Goal: Task Accomplishment & Management: Complete application form

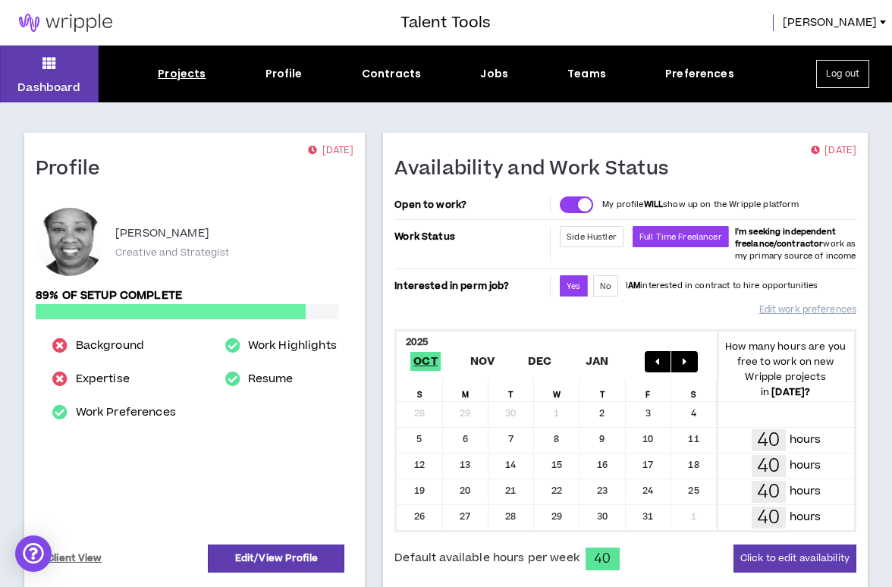
click at [185, 70] on div "Projects" at bounding box center [182, 74] width 48 height 16
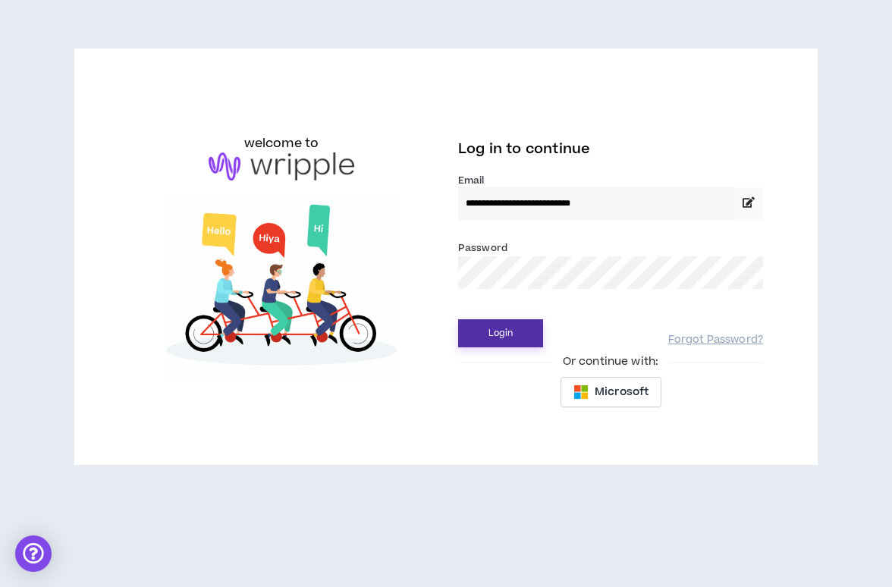
click at [476, 340] on button "Login" at bounding box center [500, 333] width 85 height 28
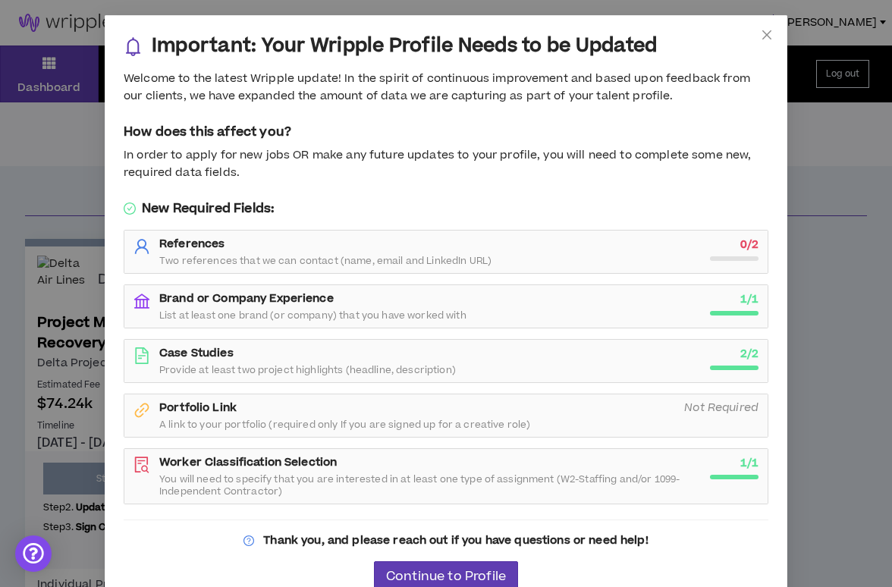
click at [387, 272] on div "References Two references that we can contact (name, email and LinkedIn URL) 0 …" at bounding box center [445, 252] width 643 height 42
click at [392, 256] on span "Two references that we can contact (name, email and LinkedIn URL)" at bounding box center [325, 261] width 332 height 12
click at [416, 571] on span "Continue to Profile" at bounding box center [446, 577] width 120 height 14
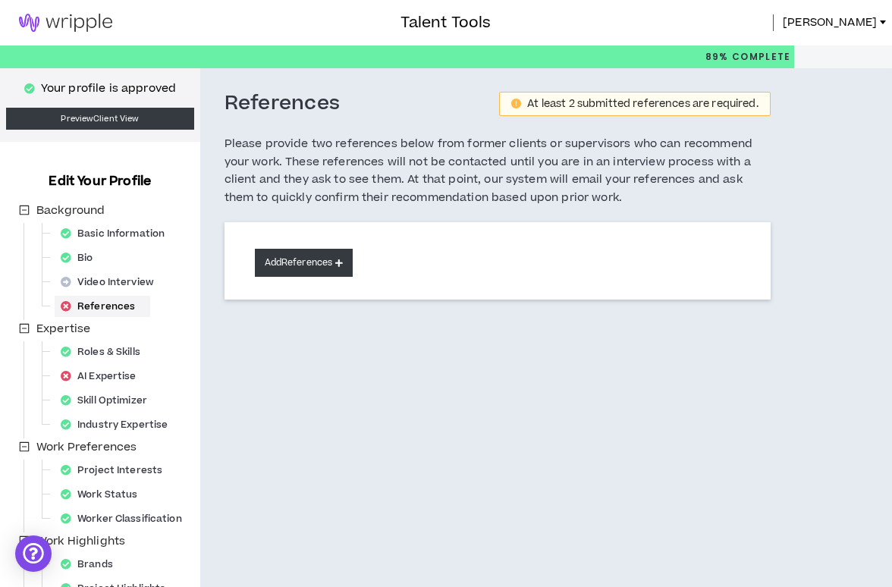
click at [326, 250] on button "Add References" at bounding box center [304, 263] width 99 height 28
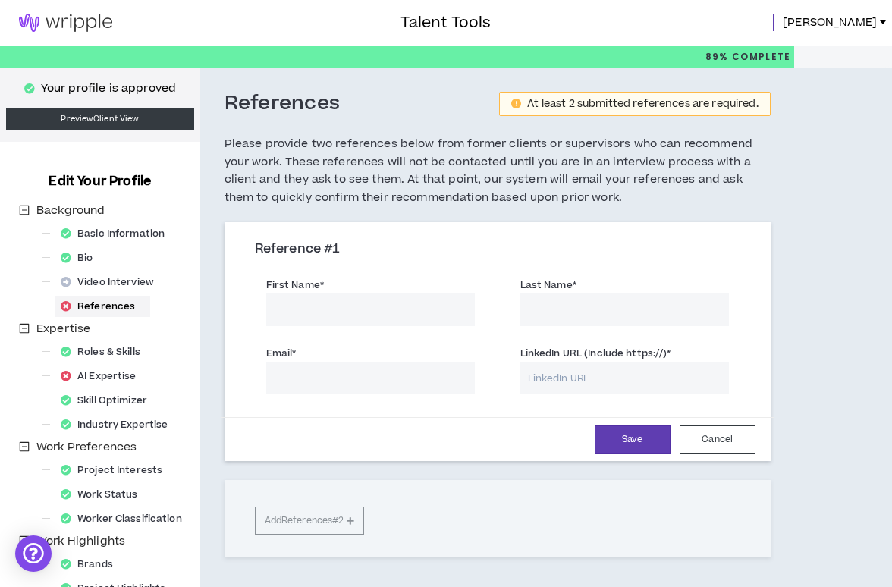
click at [308, 319] on input "First Name *" at bounding box center [370, 310] width 209 height 33
click at [532, 314] on input "Last Name *" at bounding box center [624, 310] width 209 height 33
drag, startPoint x: 313, startPoint y: 306, endPoint x: 210, endPoint y: 306, distance: 102.4
click at [266, 306] on input "Teena" at bounding box center [370, 310] width 209 height 33
type input "Paul"
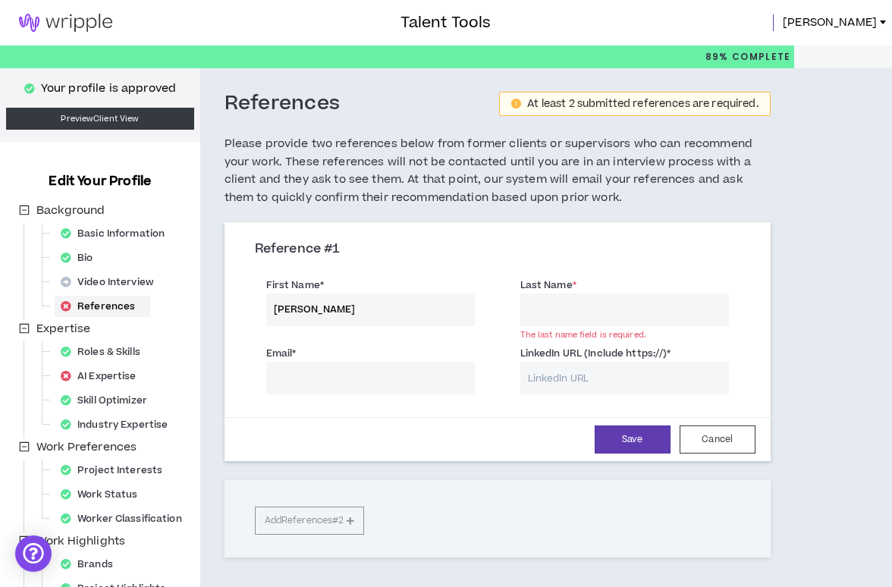
click at [542, 316] on input "Last Name *" at bounding box center [624, 310] width 209 height 33
type input "Byk"
click at [601, 370] on input "LinkedIn URL (Include https://) *" at bounding box center [624, 378] width 209 height 33
paste input "https://www.linkedin.com/in/paul-byk-989318267/"
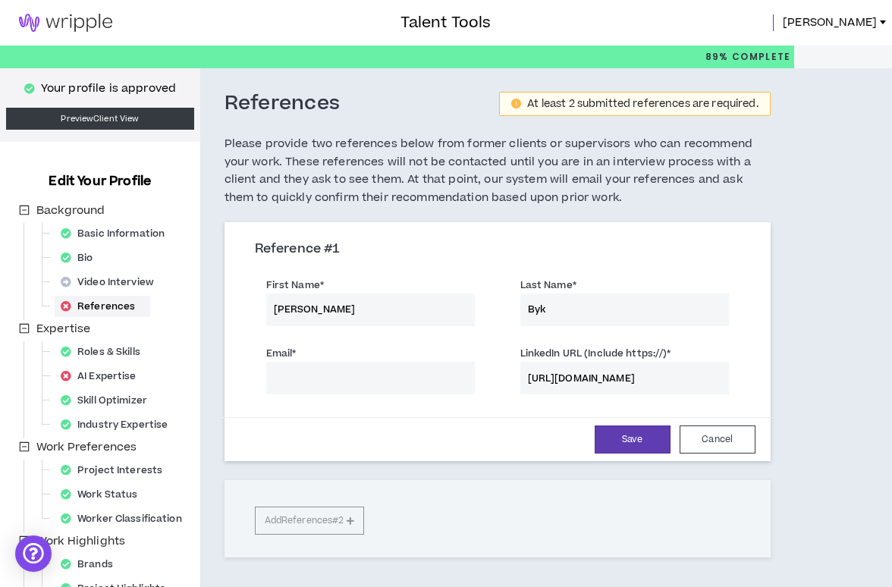
type input "https://www.linkedin.com/in/paul-byk-989318267/"
click at [325, 382] on input "Email *" at bounding box center [370, 378] width 209 height 33
paste input "psbyk@hotmail.com"
type input "psbyk@hotmail.com"
click at [633, 444] on button "Save" at bounding box center [633, 440] width 76 height 28
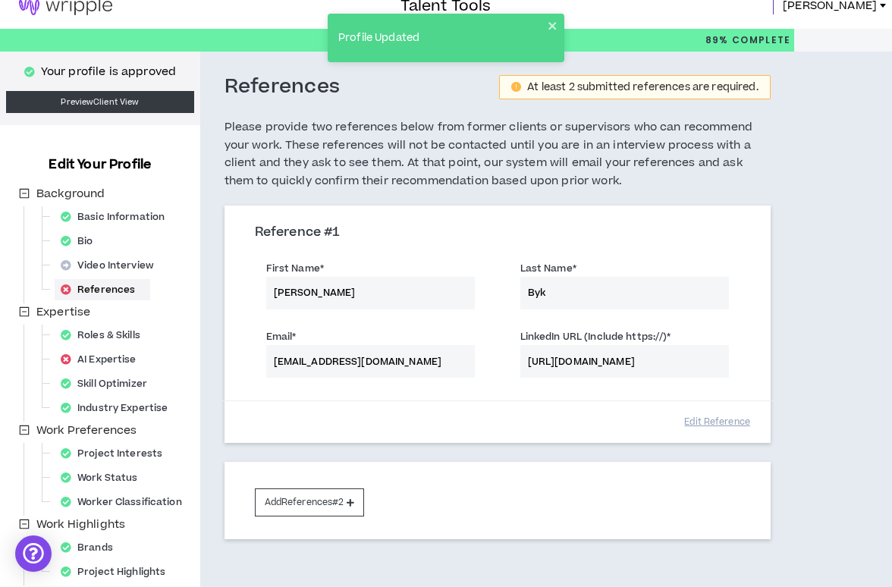
scroll to position [19, 0]
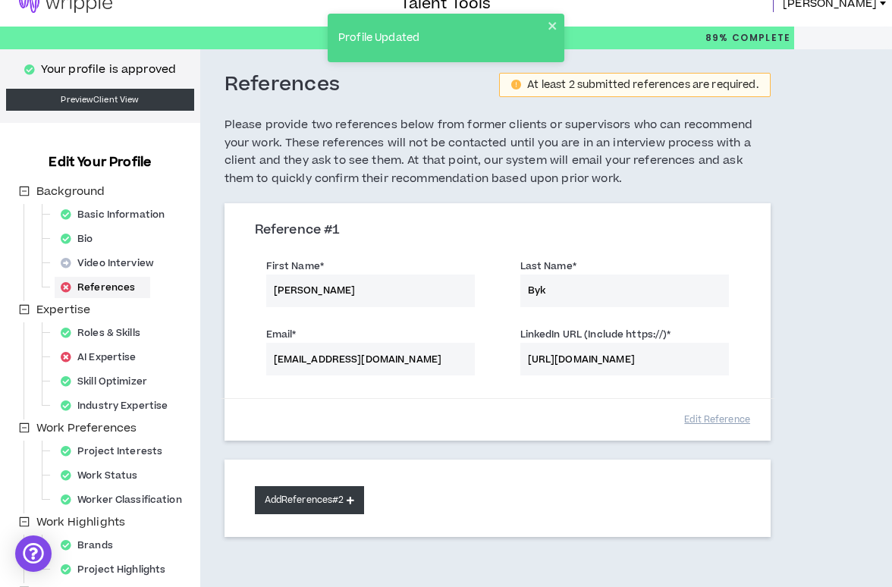
click at [322, 495] on button "Add References #2" at bounding box center [310, 500] width 110 height 28
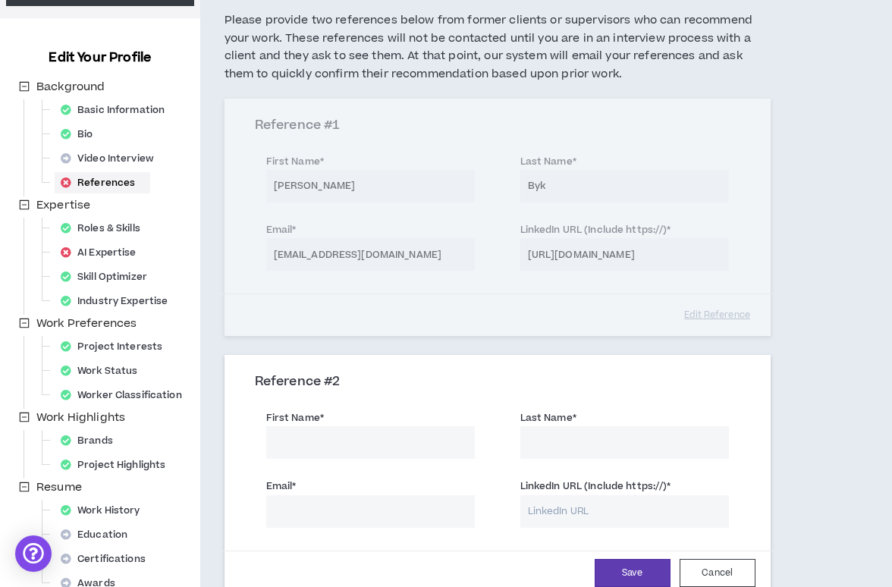
scroll to position [125, 0]
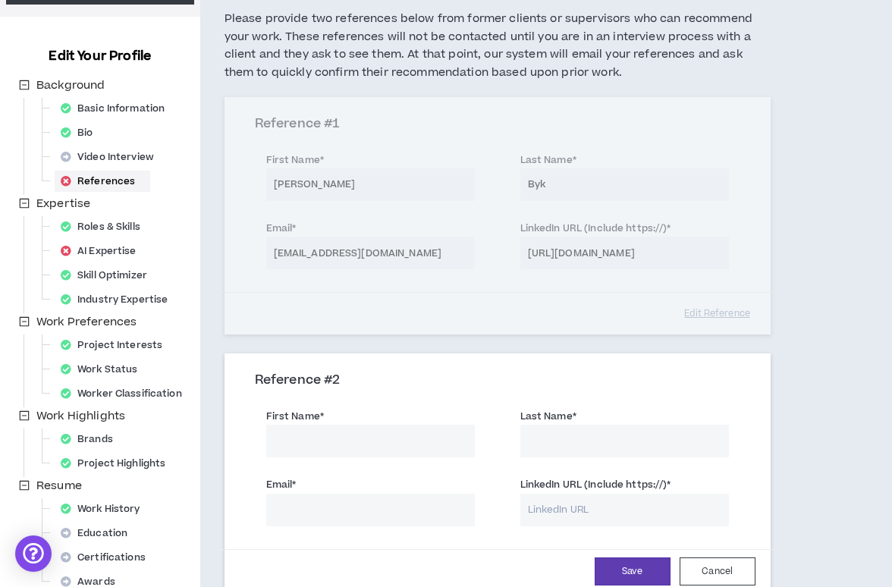
click at [558, 512] on input "LinkedIn URL (Include https://) *" at bounding box center [624, 510] width 209 height 33
paste input "https://www.linkedin.com/in/william-davis-766977/"
type input "https://www.linkedin.com/in/william-davis-766977/"
click at [299, 506] on input "Email *" at bounding box center [370, 510] width 209 height 33
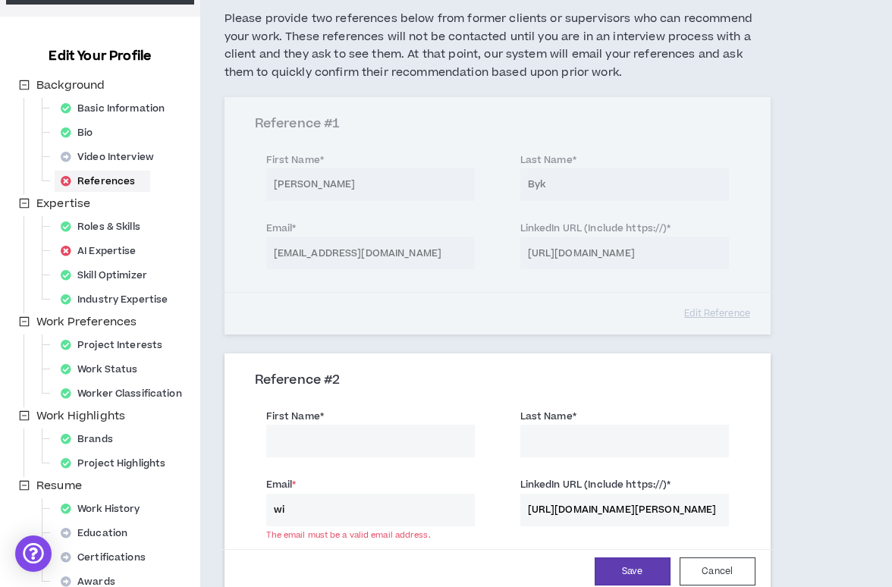
type input "w"
click at [309, 450] on input "First Name *" at bounding box center [370, 441] width 209 height 33
type input "Will"
click at [542, 440] on input "Last Name *" at bounding box center [624, 441] width 209 height 33
type input "Davis"
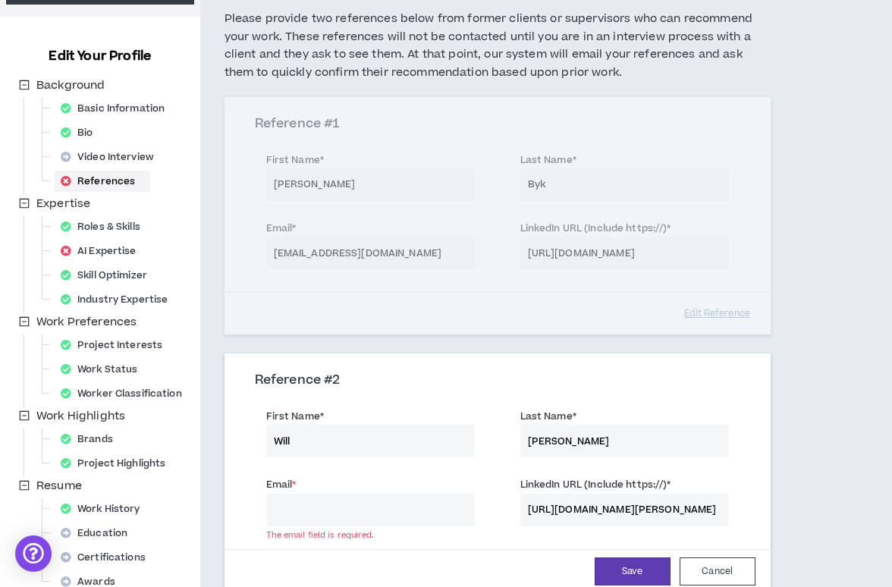
click at [387, 504] on input "Email *" at bounding box center [370, 510] width 209 height 33
paste input "willd@netflix.com"
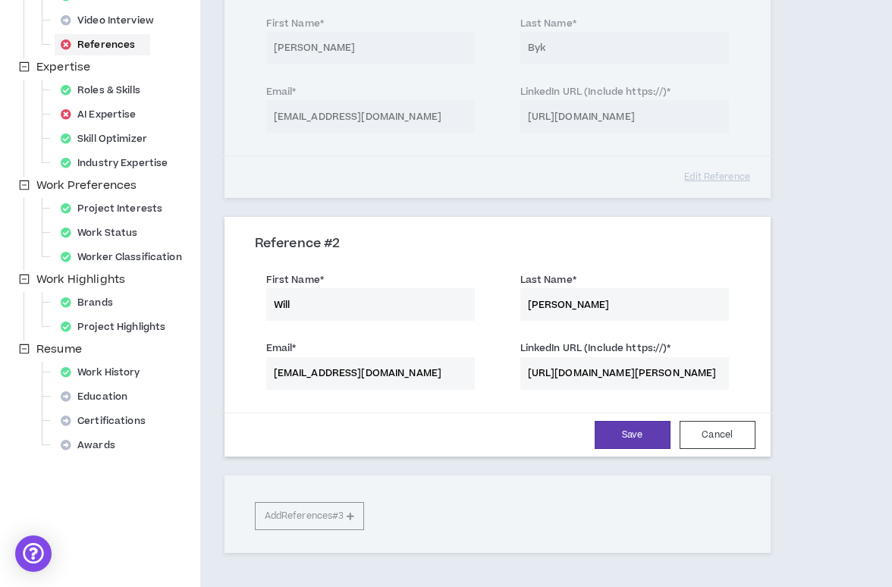
scroll to position [266, 0]
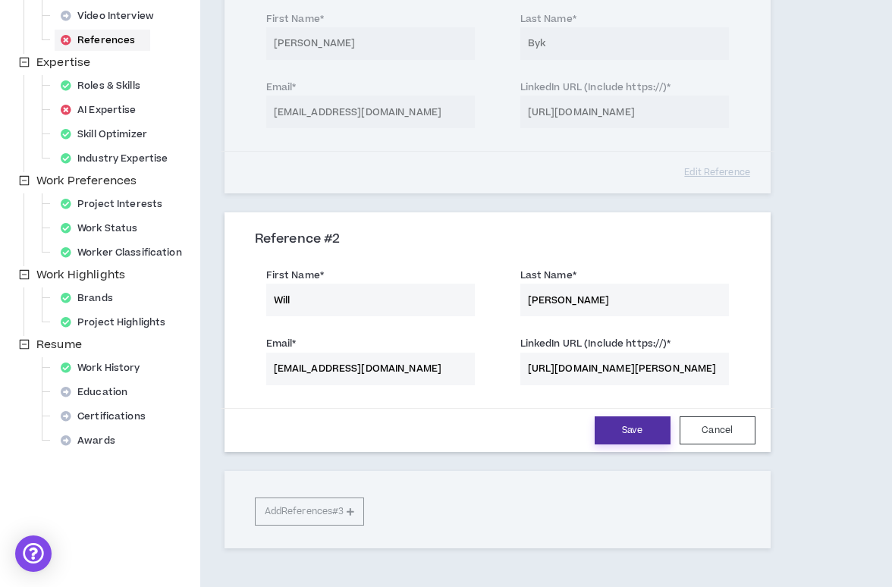
type input "willd@netflix.com"
click at [620, 433] on button "Save" at bounding box center [633, 430] width 76 height 28
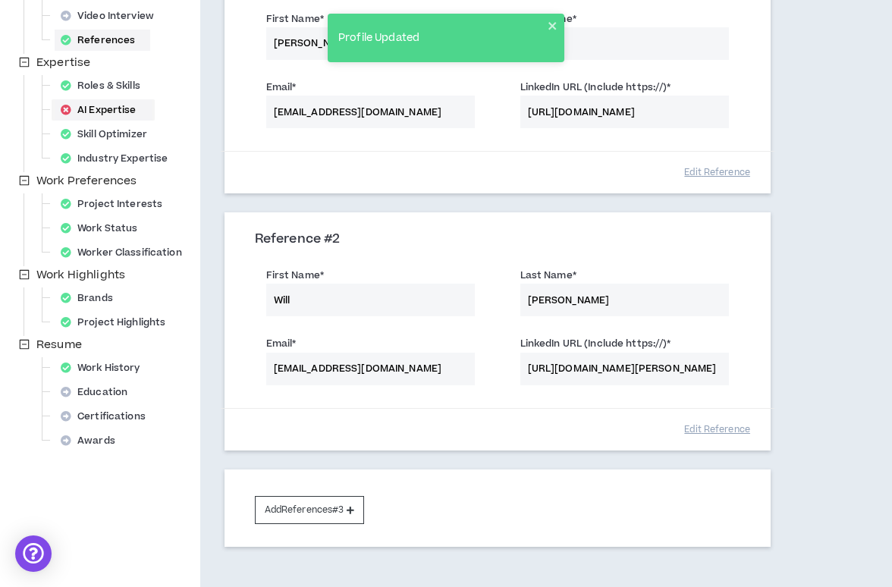
click at [124, 115] on div "AI Expertise" at bounding box center [103, 109] width 97 height 21
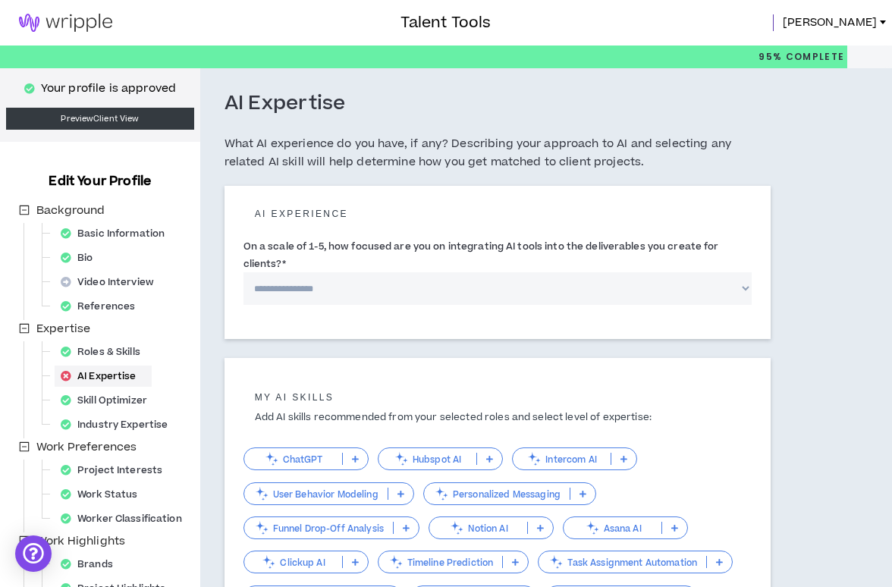
click at [353, 463] on icon at bounding box center [355, 459] width 7 height 8
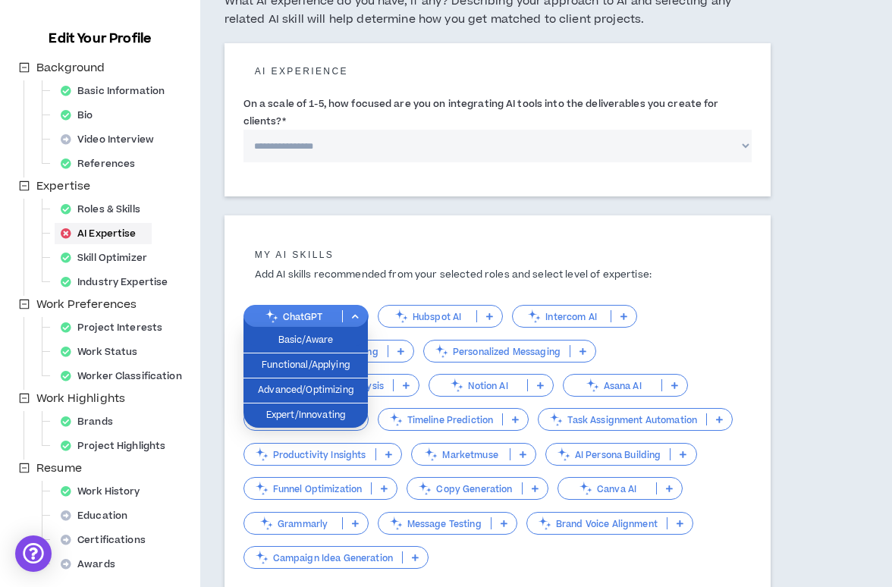
scroll to position [143, 0]
click at [685, 325] on div "ChatGPT Hubspot AI Intercom AI User Behavior Modeling Personalized Messaging Fu…" at bounding box center [497, 429] width 508 height 281
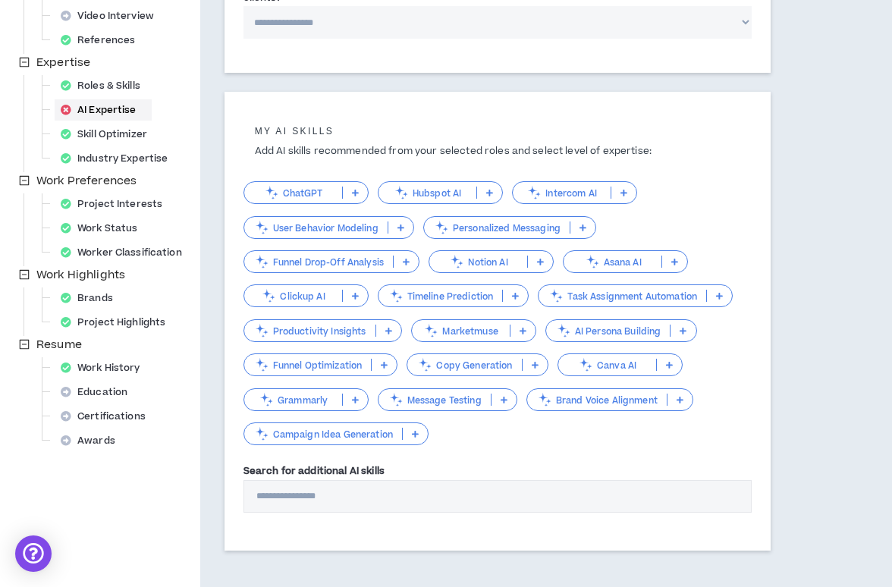
scroll to position [269, 0]
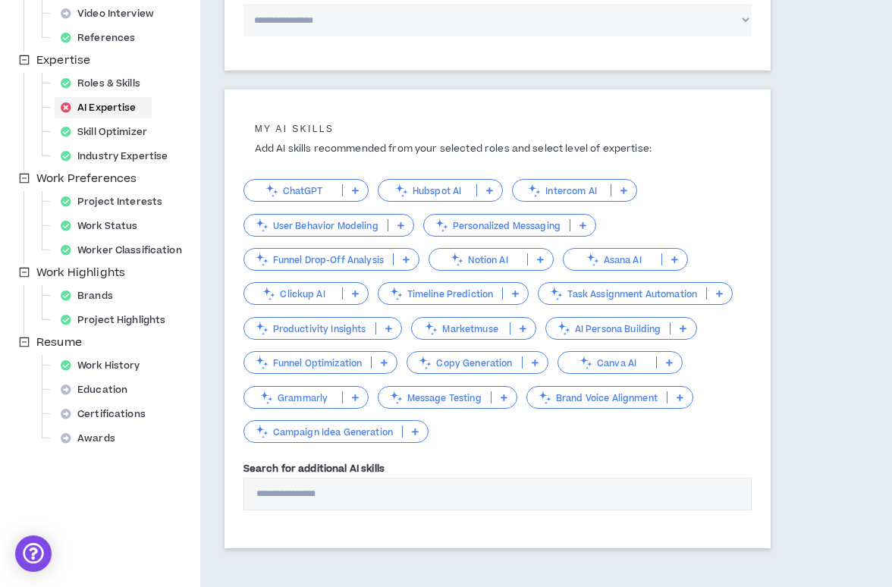
click at [360, 394] on p at bounding box center [355, 397] width 25 height 12
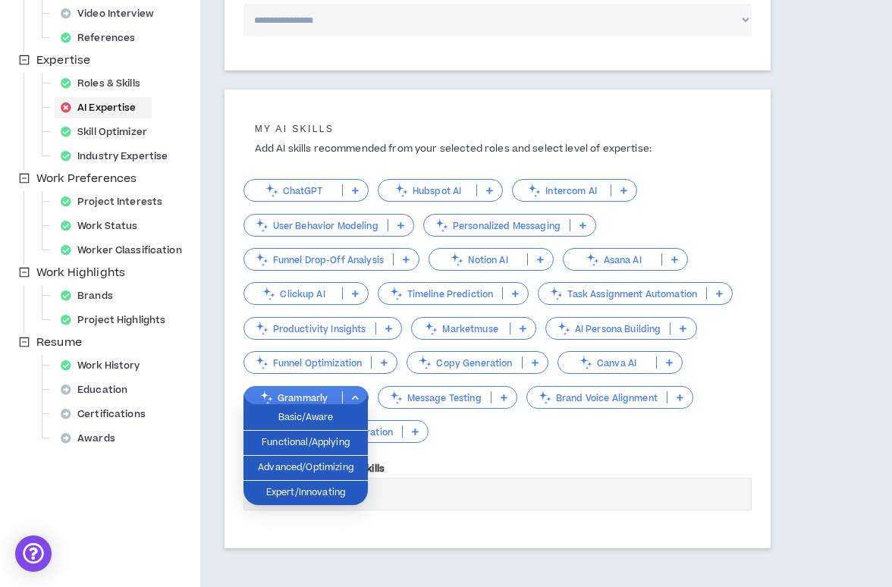
click at [486, 441] on div "My AI skills Add AI skills recommended from your selected roles and select leve…" at bounding box center [497, 315] width 508 height 421
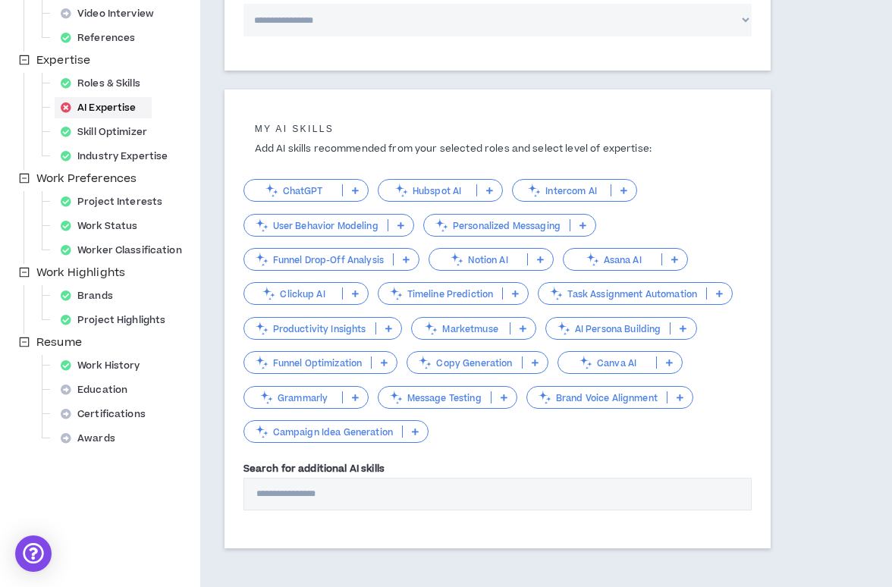
click at [668, 353] on div "Canva AI" at bounding box center [620, 362] width 125 height 23
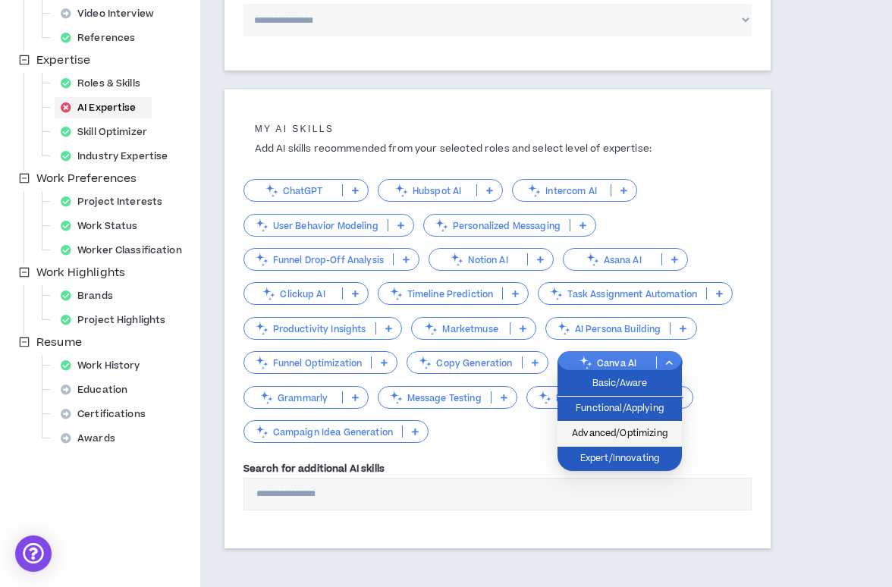
click at [651, 442] on span "Advanced/Optimizing" at bounding box center [620, 434] width 106 height 17
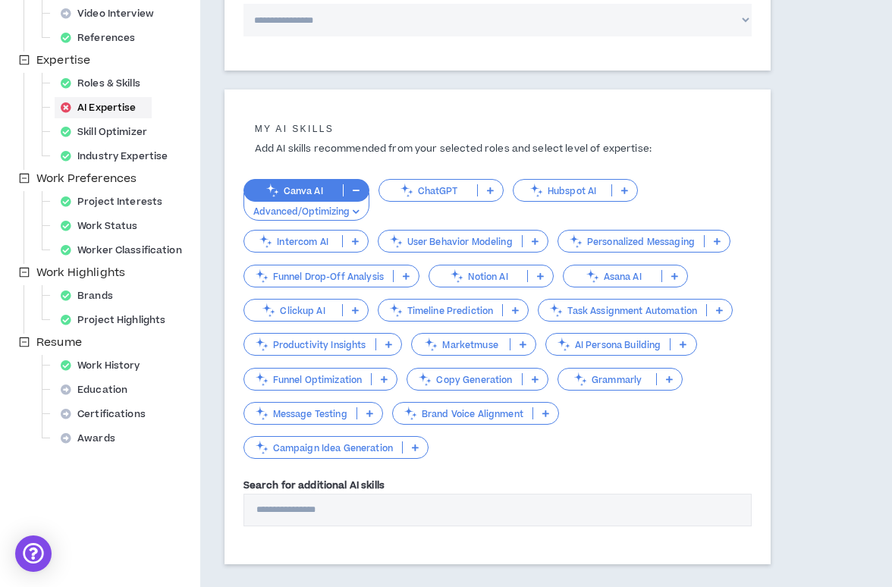
click at [487, 190] on icon at bounding box center [490, 191] width 7 height 8
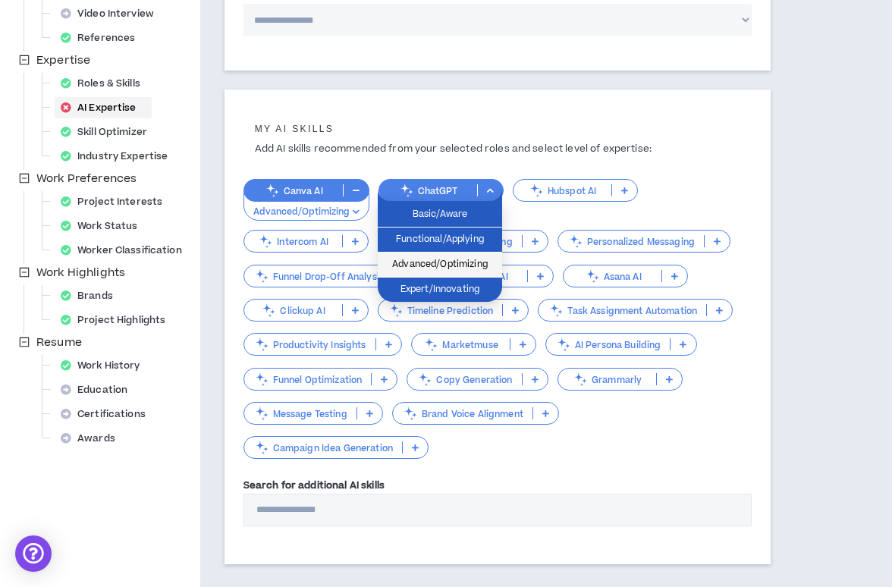
click at [473, 266] on span "Advanced/Optimizing" at bounding box center [440, 264] width 106 height 17
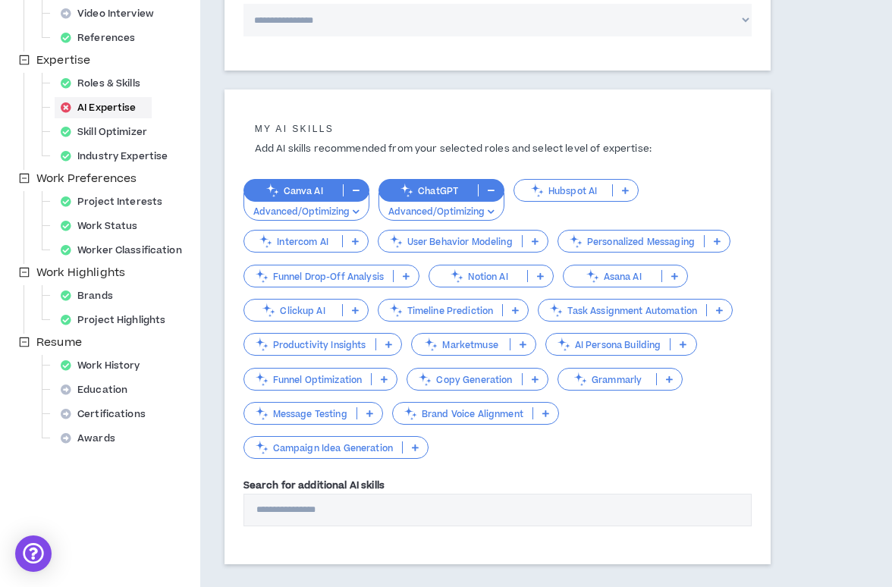
click at [610, 385] on div "Grammarly" at bounding box center [620, 379] width 125 height 23
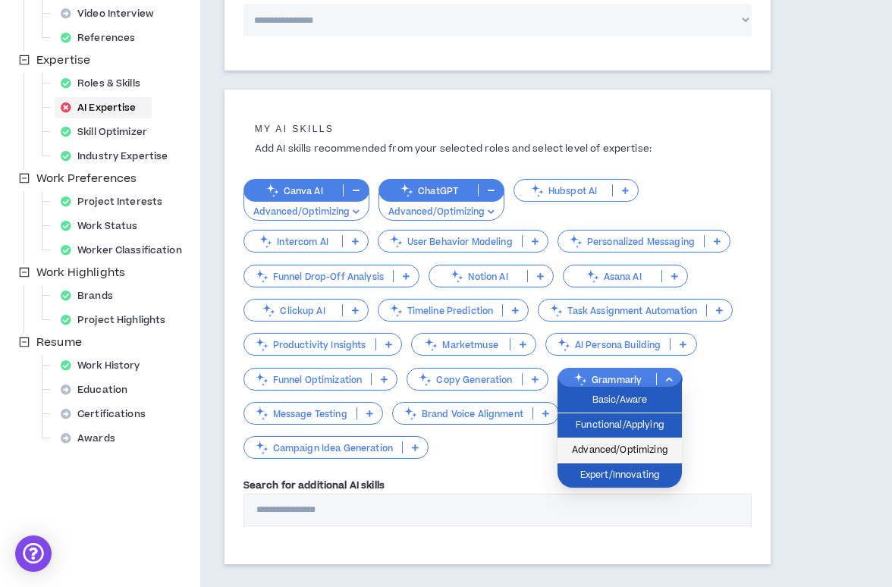
click at [610, 448] on span "Advanced/Optimizing" at bounding box center [620, 450] width 106 height 17
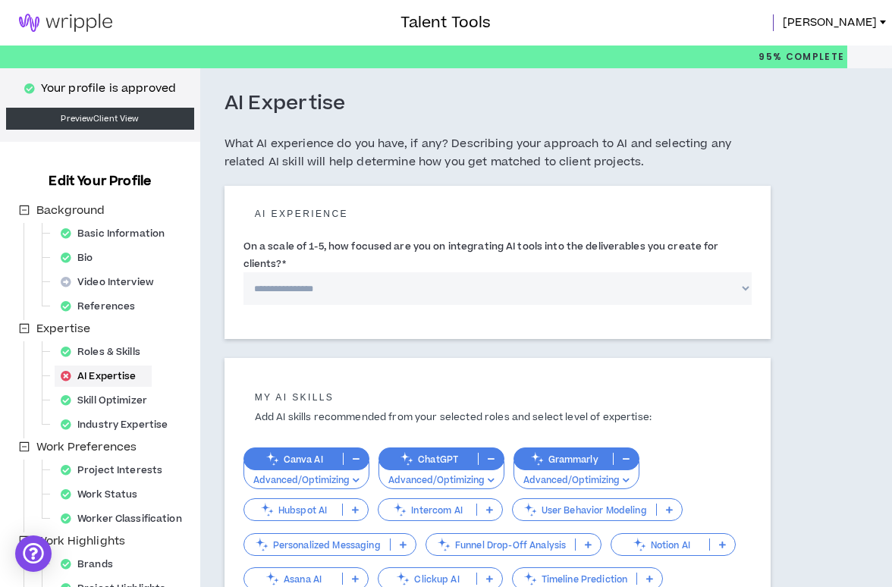
scroll to position [3, 0]
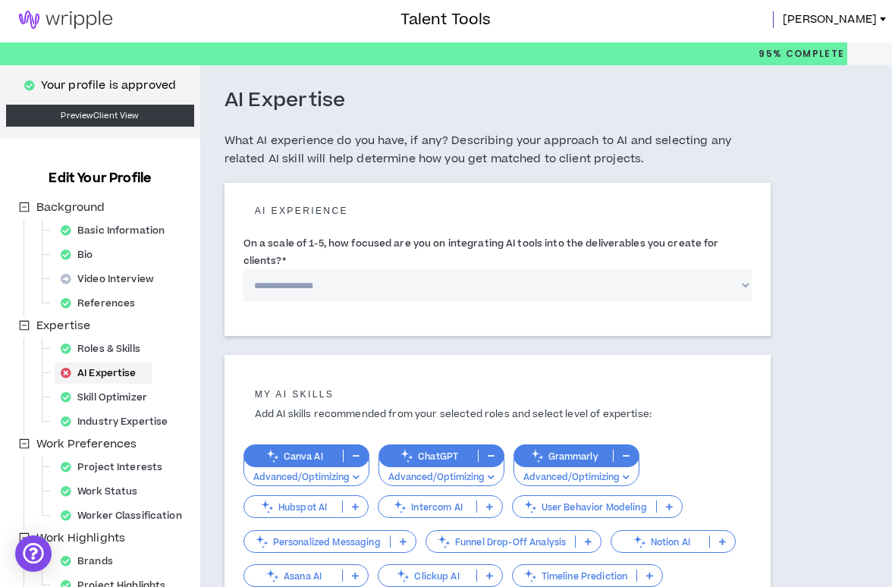
select select "*"
click option "**********" at bounding box center [0, 0] width 0 height 0
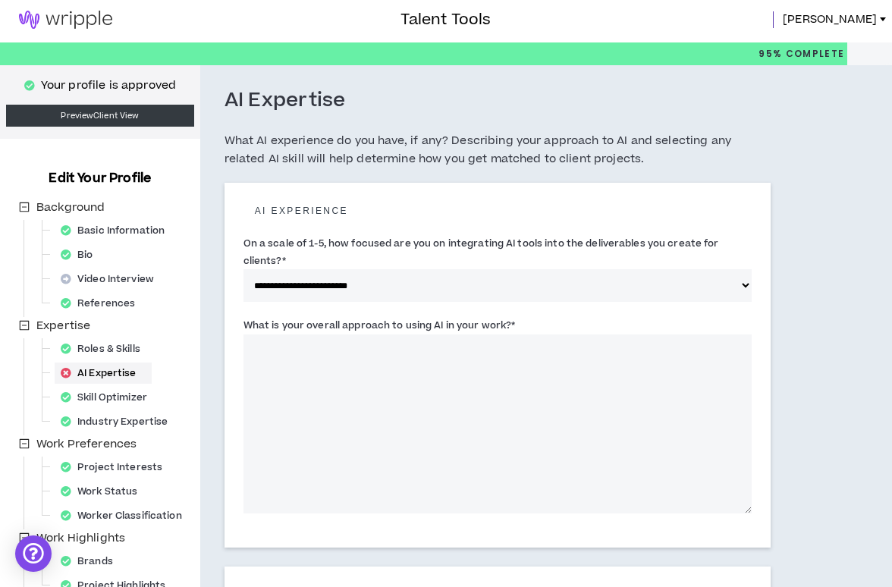
click at [432, 353] on textarea "What is your overall approach to using AI in your work? *" at bounding box center [497, 424] width 508 height 179
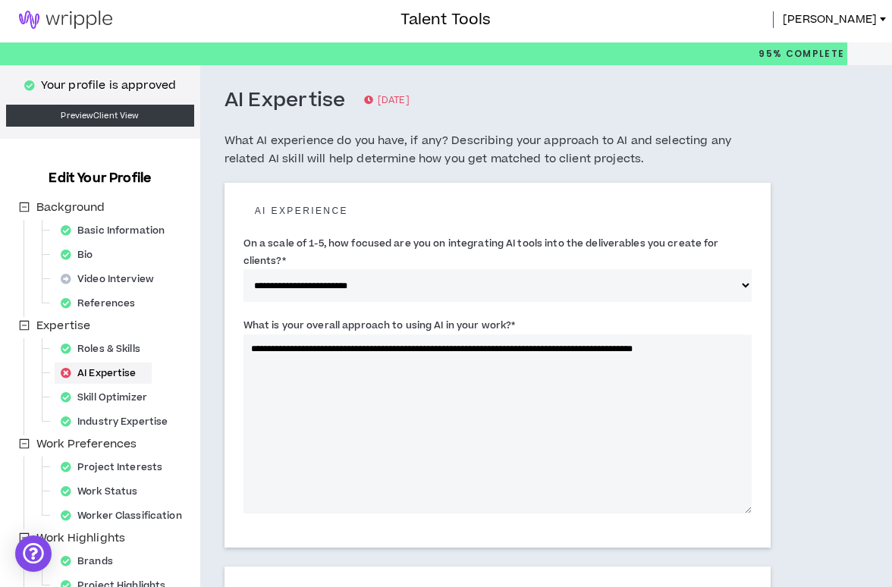
click at [534, 347] on textarea "**********" at bounding box center [497, 424] width 508 height 179
click at [548, 348] on textarea "**********" at bounding box center [497, 424] width 508 height 179
click at [553, 349] on textarea "**********" at bounding box center [497, 424] width 508 height 179
click at [738, 352] on textarea "**********" at bounding box center [497, 424] width 508 height 179
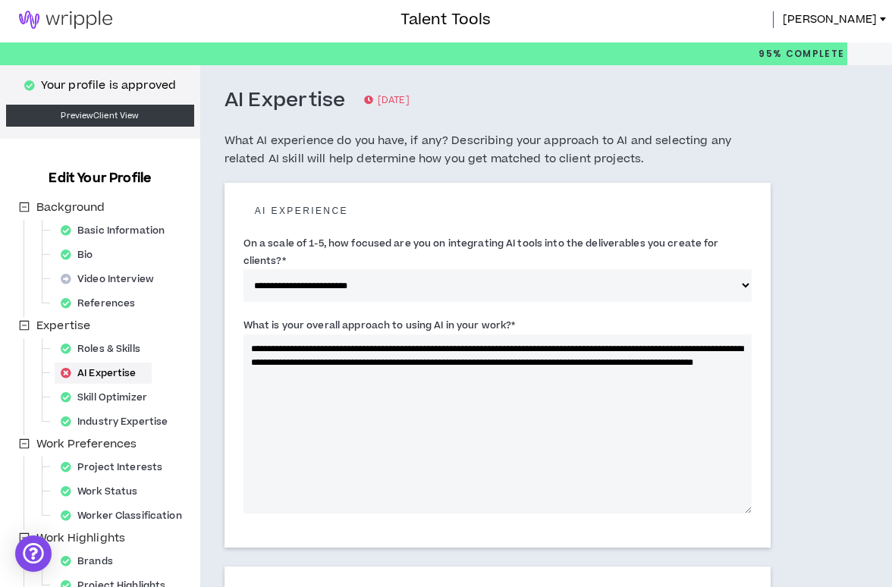
click at [391, 370] on textarea "**********" at bounding box center [497, 424] width 508 height 179
click at [398, 371] on textarea "**********" at bounding box center [497, 424] width 508 height 179
click at [492, 375] on textarea "**********" at bounding box center [497, 424] width 508 height 179
click at [494, 363] on textarea "**********" at bounding box center [497, 424] width 508 height 179
click at [517, 365] on textarea "**********" at bounding box center [497, 424] width 508 height 179
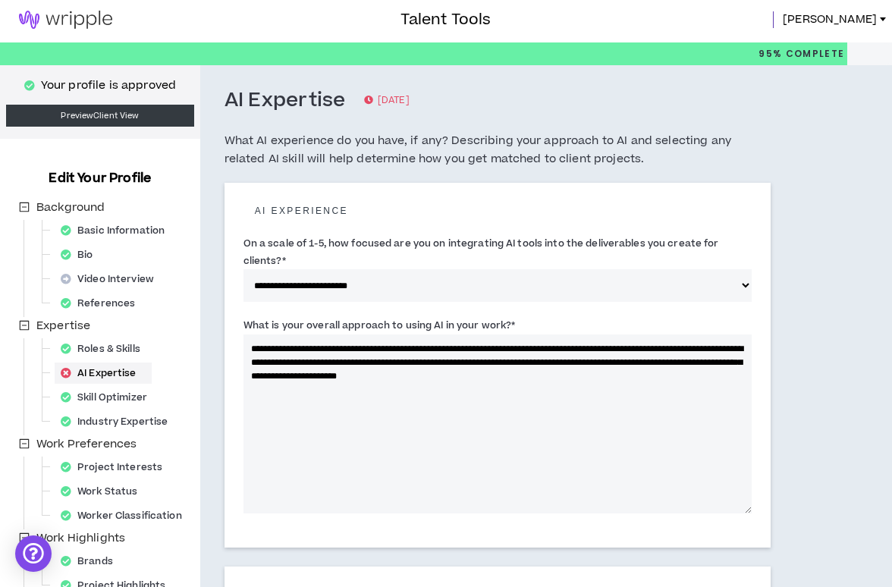
click at [677, 379] on textarea "**********" at bounding box center [497, 424] width 508 height 179
drag, startPoint x: 589, startPoint y: 391, endPoint x: 554, endPoint y: 388, distance: 35.8
click at [554, 388] on textarea "**********" at bounding box center [497, 424] width 508 height 179
click at [497, 353] on textarea "**********" at bounding box center [497, 424] width 508 height 179
click at [493, 369] on textarea "**********" at bounding box center [497, 424] width 508 height 179
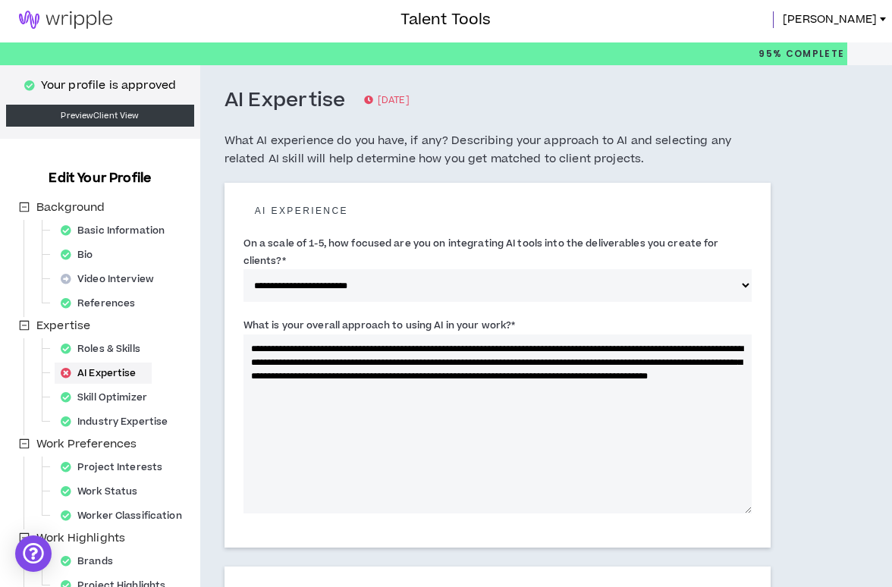
click at [495, 365] on textarea "**********" at bounding box center [497, 424] width 508 height 179
click at [429, 375] on textarea "**********" at bounding box center [497, 424] width 508 height 179
click at [316, 361] on textarea "**********" at bounding box center [497, 424] width 508 height 179
drag, startPoint x: 326, startPoint y: 364, endPoint x: 289, endPoint y: 364, distance: 37.2
click at [289, 364] on textarea "**********" at bounding box center [497, 424] width 508 height 179
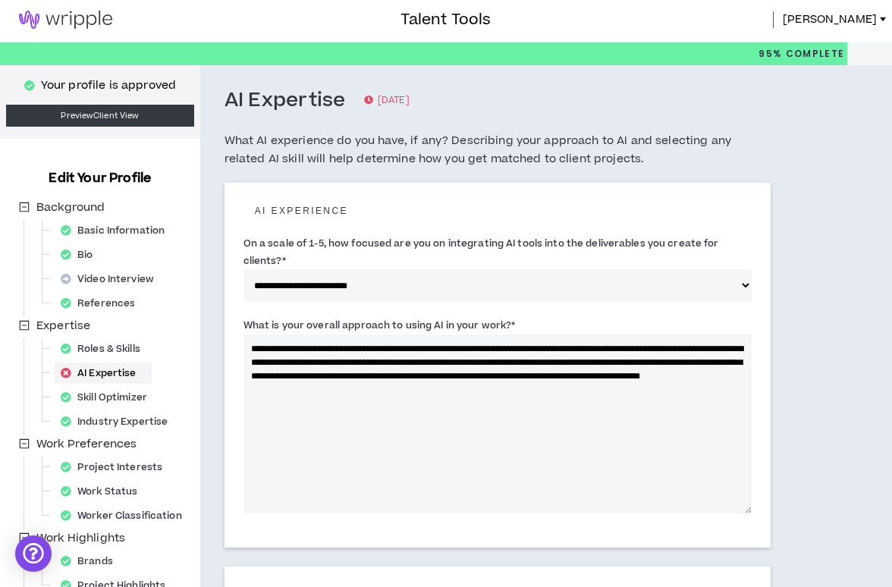
click at [374, 366] on textarea "**********" at bounding box center [497, 424] width 508 height 179
click at [602, 394] on textarea "**********" at bounding box center [497, 424] width 508 height 179
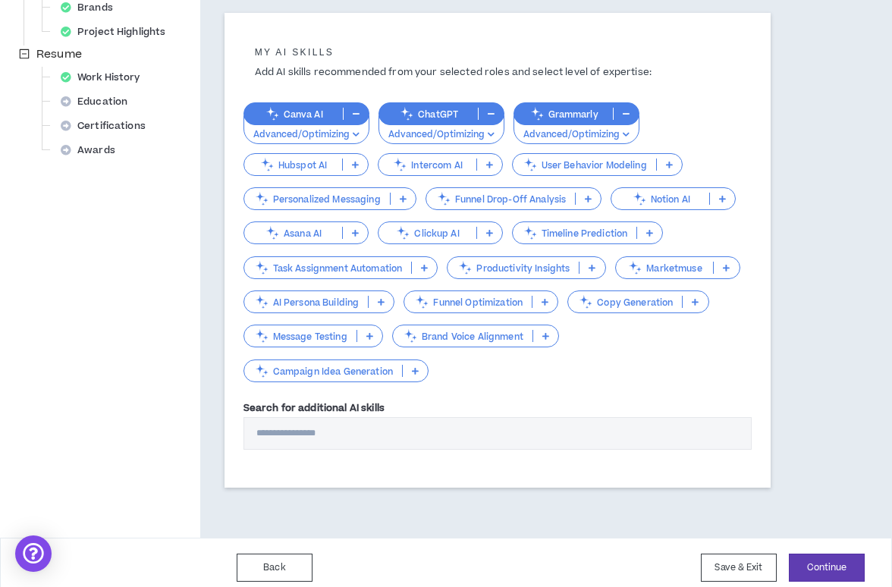
scroll to position [564, 0]
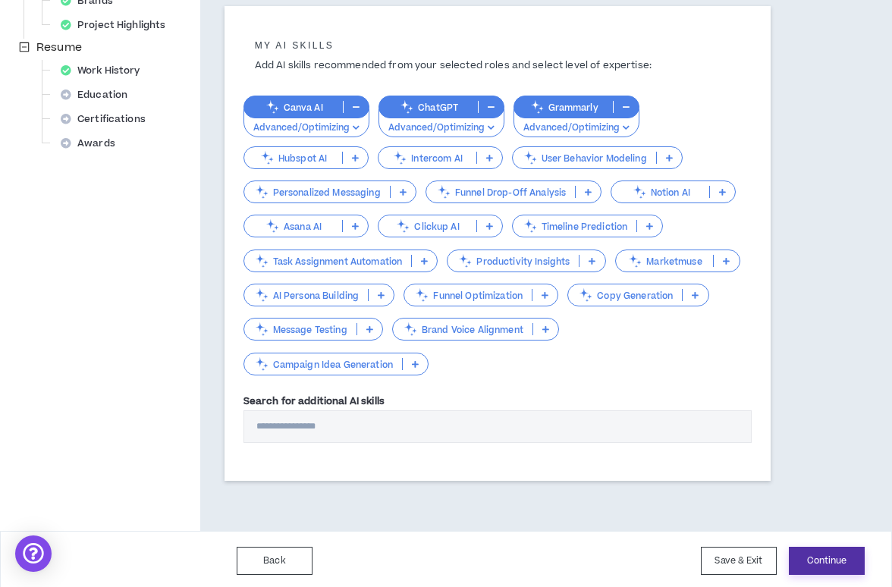
type textarea "**********"
click at [821, 561] on button "Continue" at bounding box center [827, 561] width 76 height 28
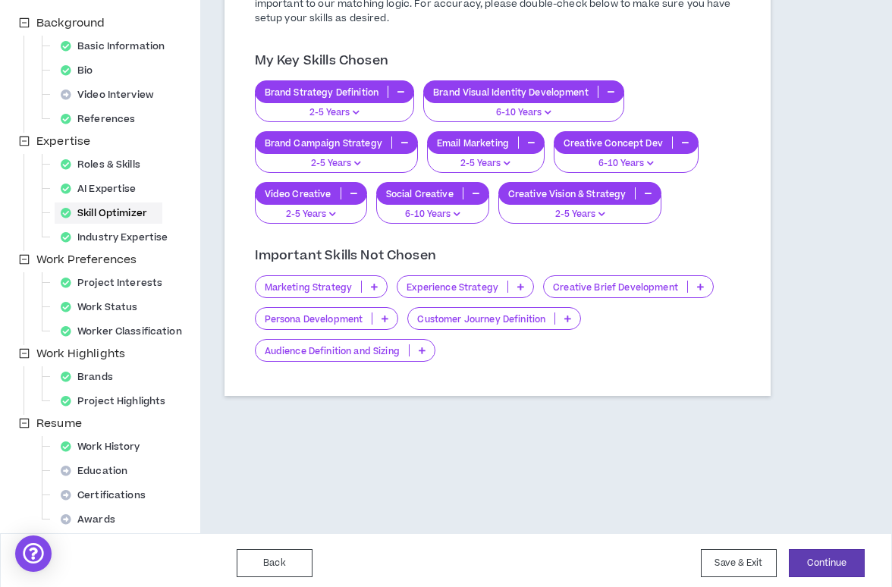
scroll to position [186, 0]
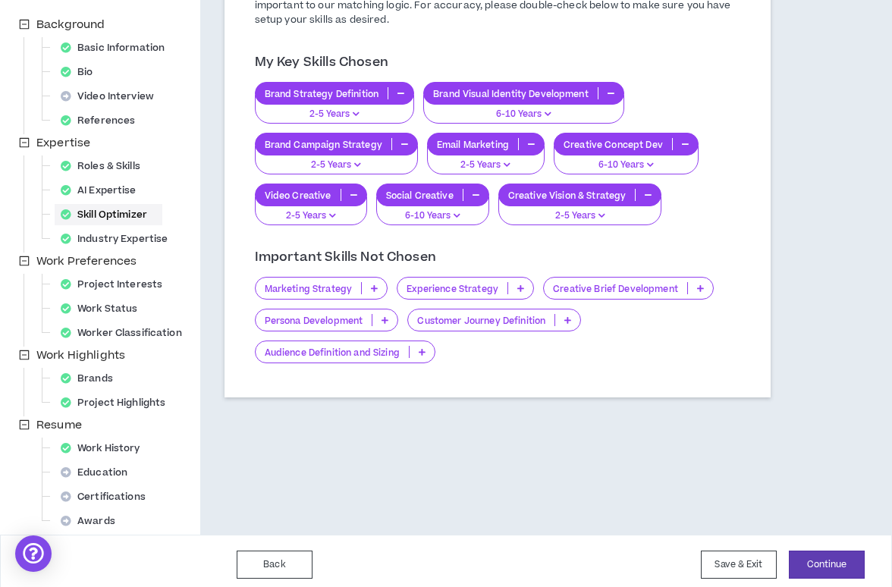
click at [624, 287] on p "Creative Brief Development" at bounding box center [615, 288] width 143 height 11
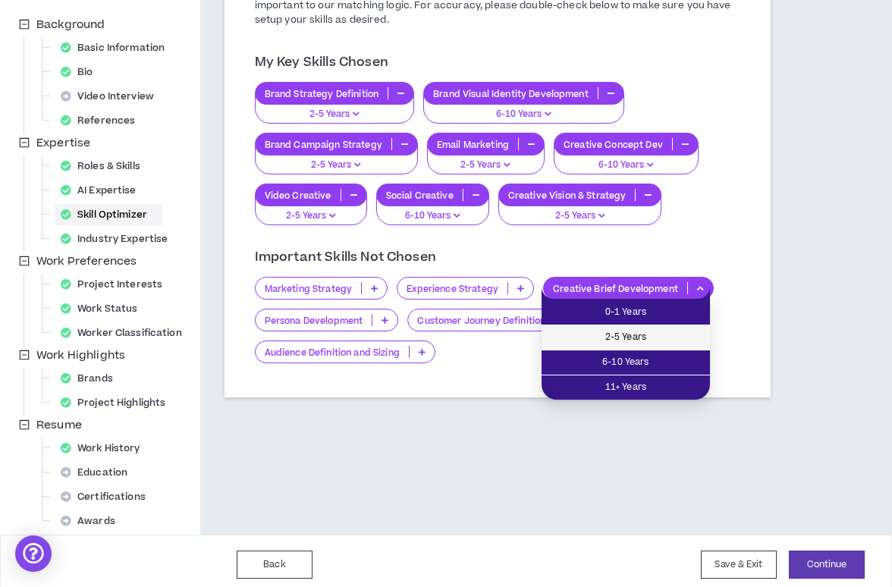
click at [609, 337] on span "2-5 Years" at bounding box center [626, 337] width 150 height 17
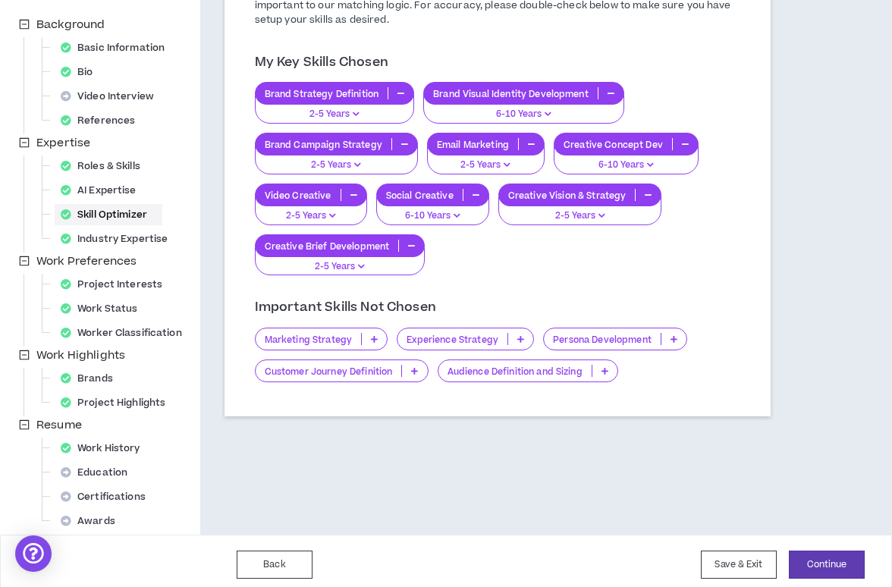
click at [309, 377] on p "Customer Journey Definition" at bounding box center [329, 371] width 146 height 11
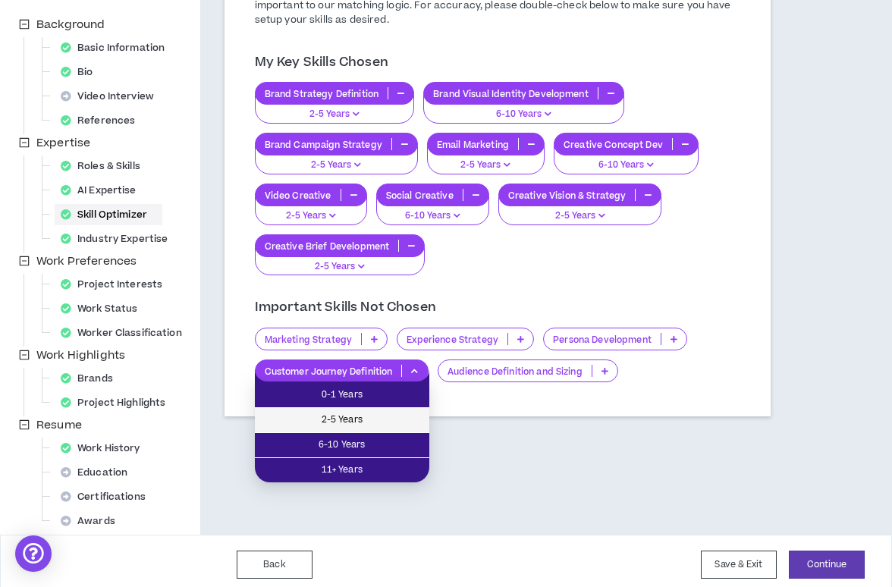
click at [312, 416] on span "2-5 Years" at bounding box center [342, 420] width 156 height 17
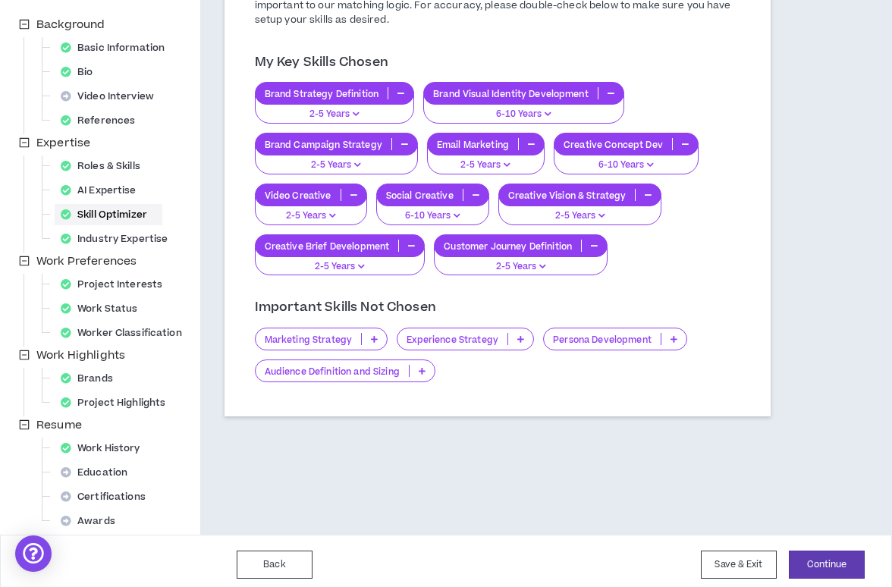
click at [319, 343] on p "Marketing Strategy" at bounding box center [309, 339] width 106 height 11
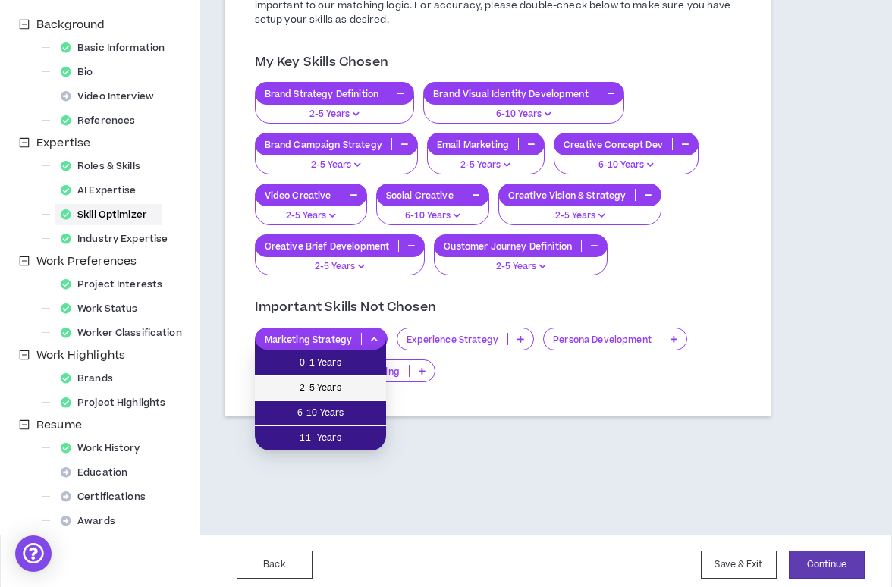
click at [322, 388] on span "2-5 Years" at bounding box center [320, 388] width 113 height 17
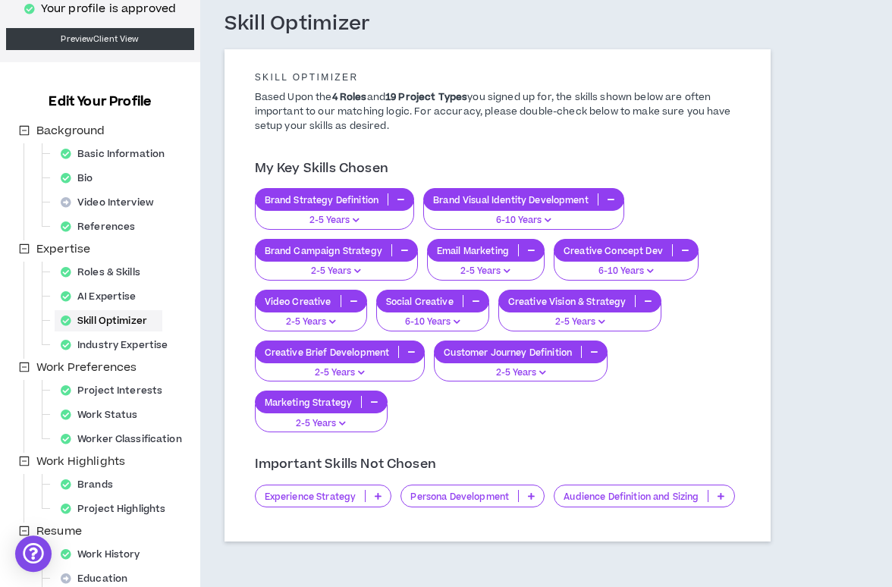
scroll to position [194, 0]
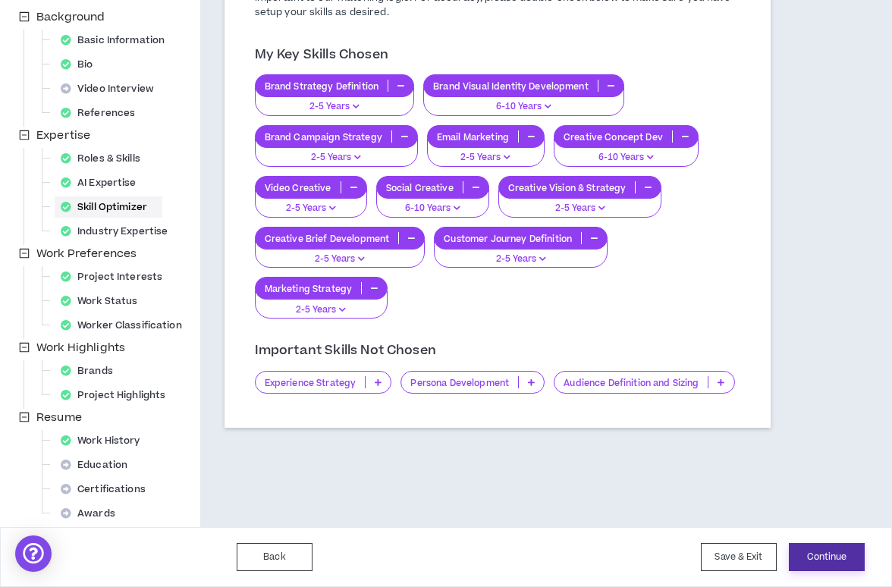
click at [824, 556] on button "Continue" at bounding box center [827, 557] width 76 height 28
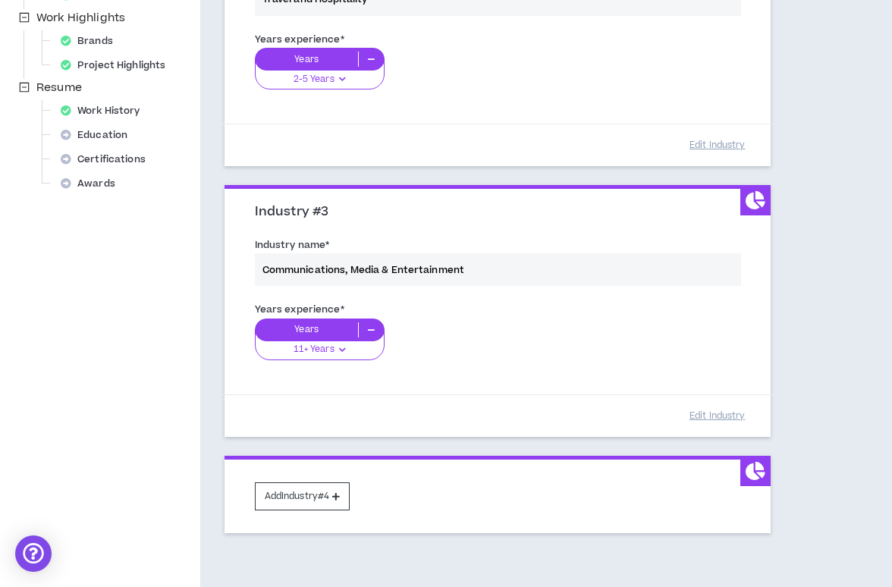
scroll to position [605, 0]
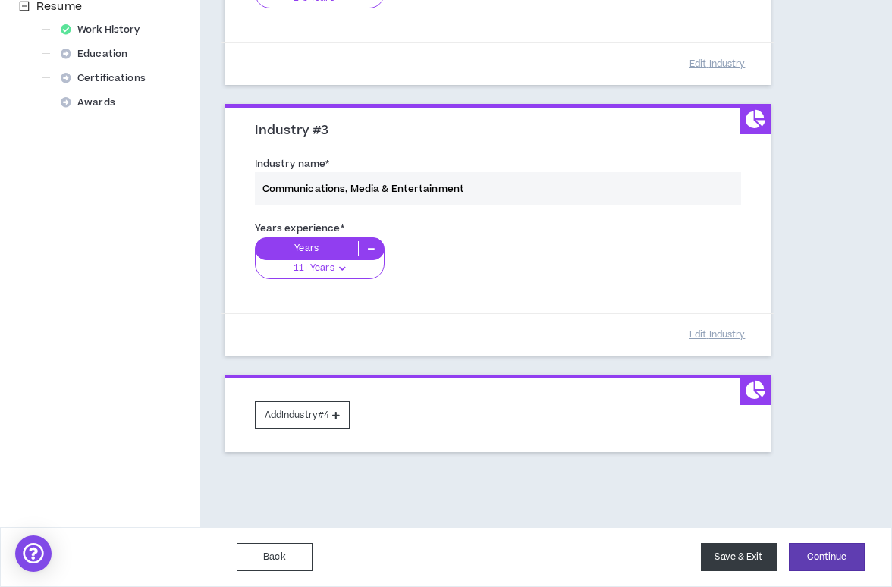
click at [741, 555] on button "Save & Exit" at bounding box center [739, 557] width 76 height 28
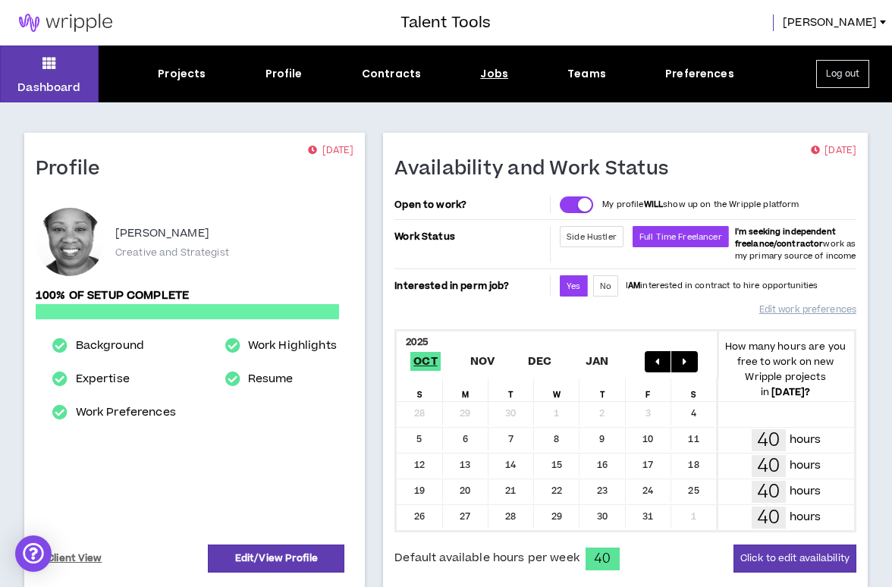
click at [502, 77] on div "Jobs" at bounding box center [494, 74] width 28 height 16
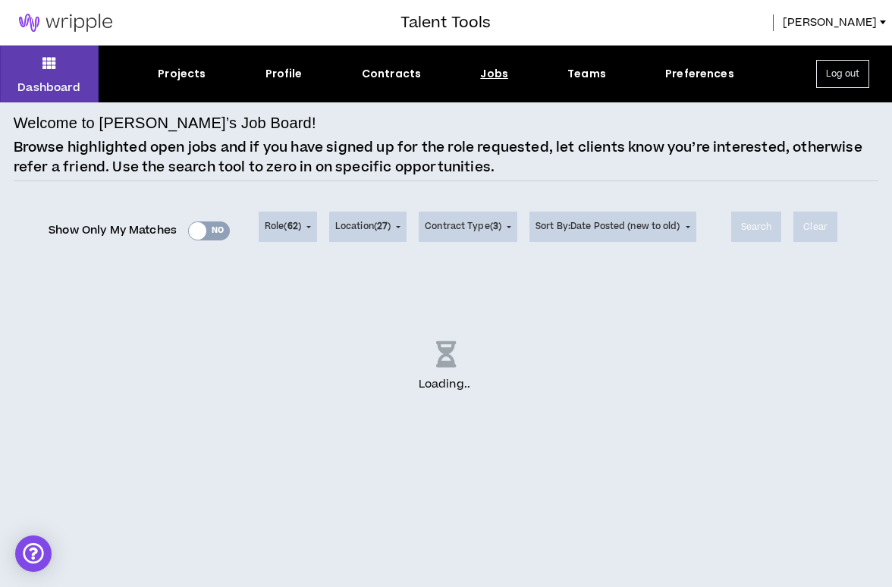
click at [213, 233] on div "Show Only My Matches Yes No" at bounding box center [139, 230] width 181 height 23
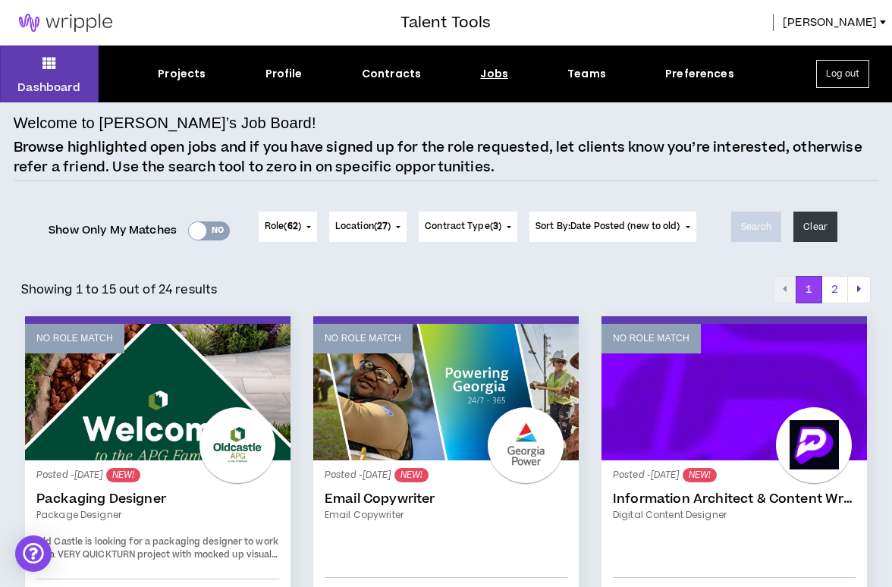
click at [206, 233] on div "Yes No" at bounding box center [209, 230] width 42 height 19
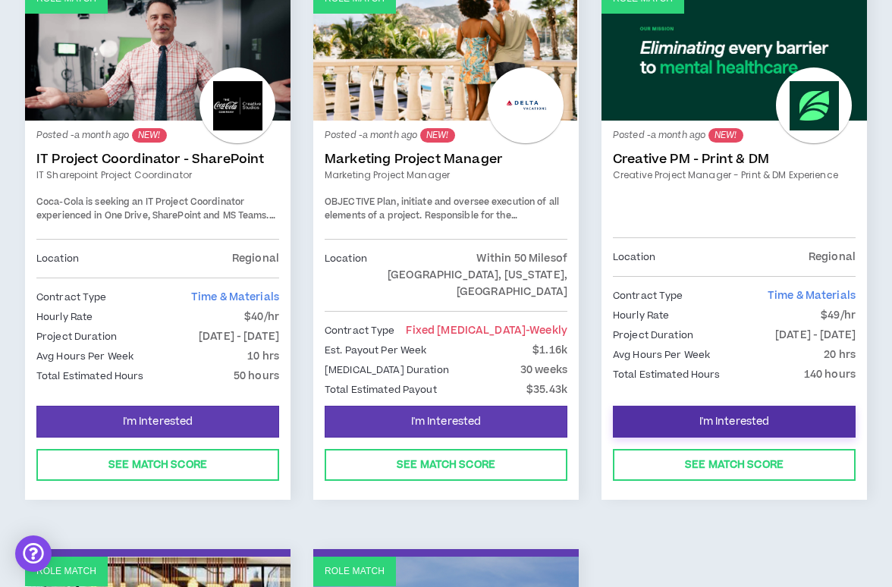
scroll to position [885, 0]
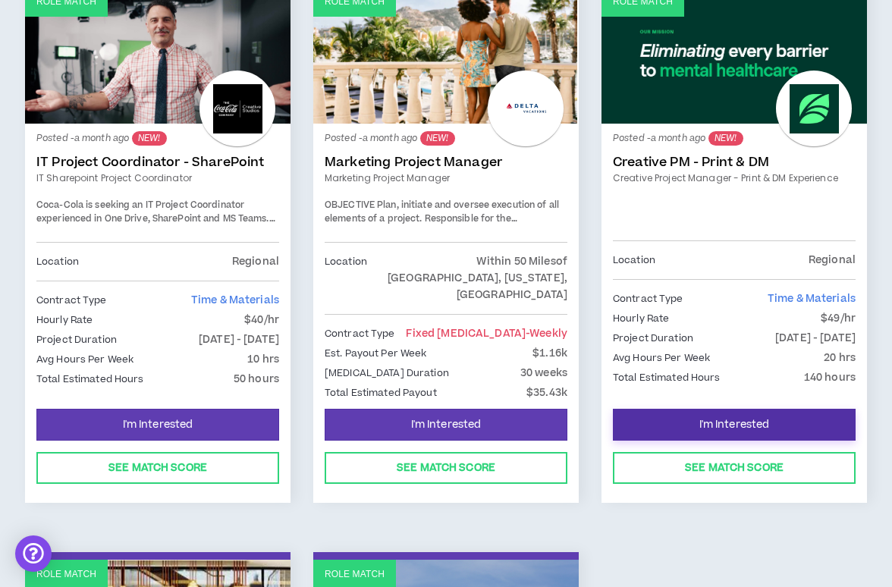
click at [678, 409] on button "I'm Interested" at bounding box center [734, 425] width 243 height 32
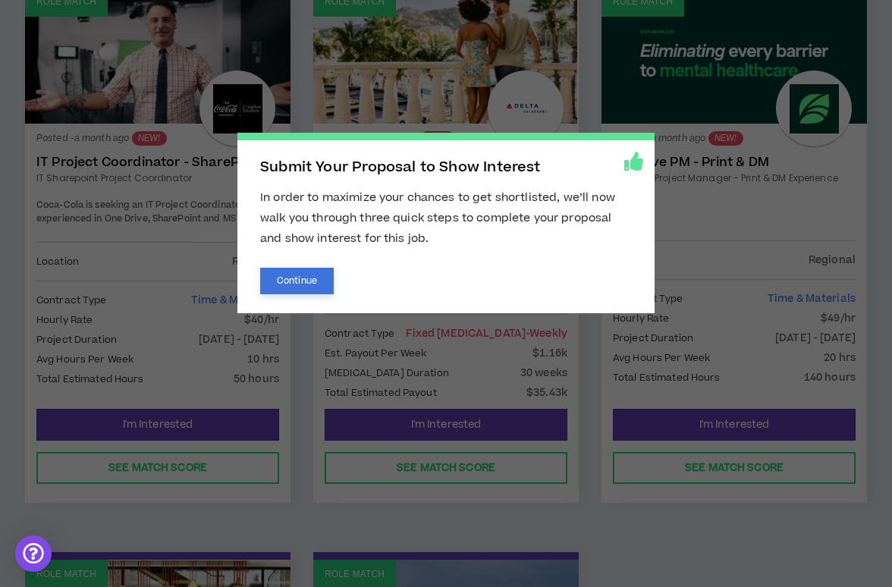
click at [313, 290] on button "Continue" at bounding box center [297, 281] width 74 height 27
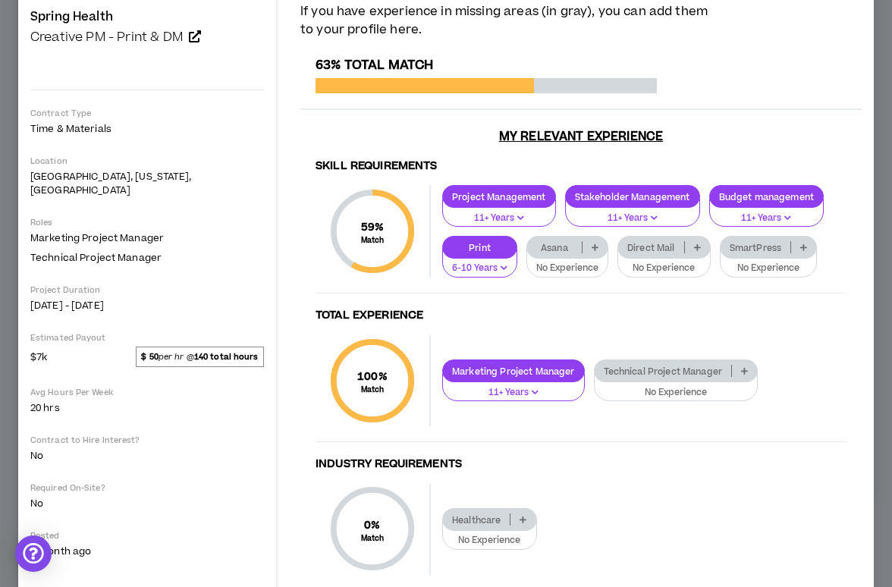
scroll to position [134, 0]
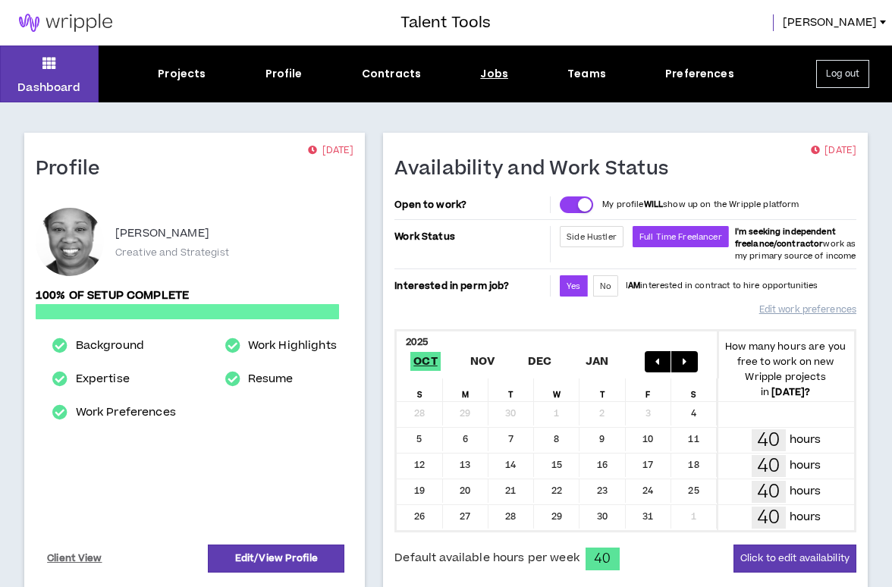
click at [493, 70] on div "Jobs" at bounding box center [494, 74] width 28 height 16
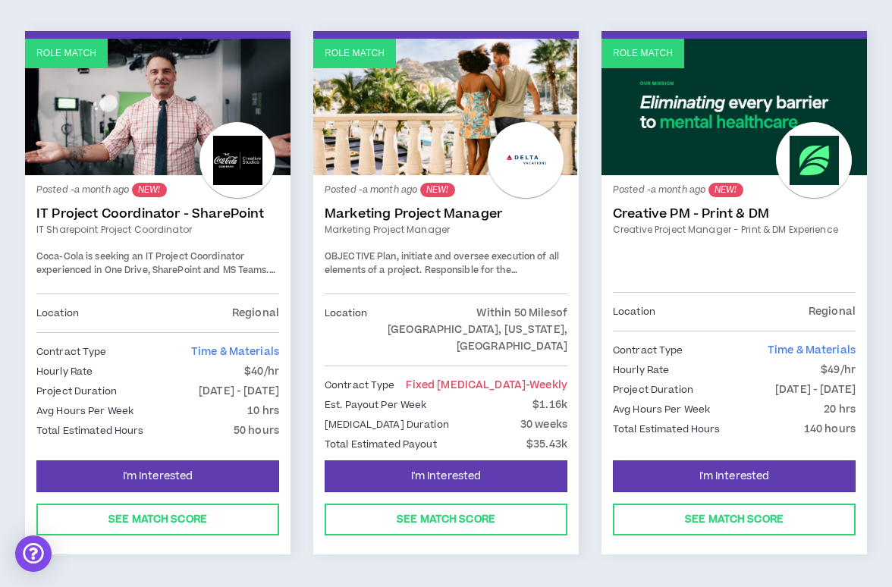
scroll to position [800, 0]
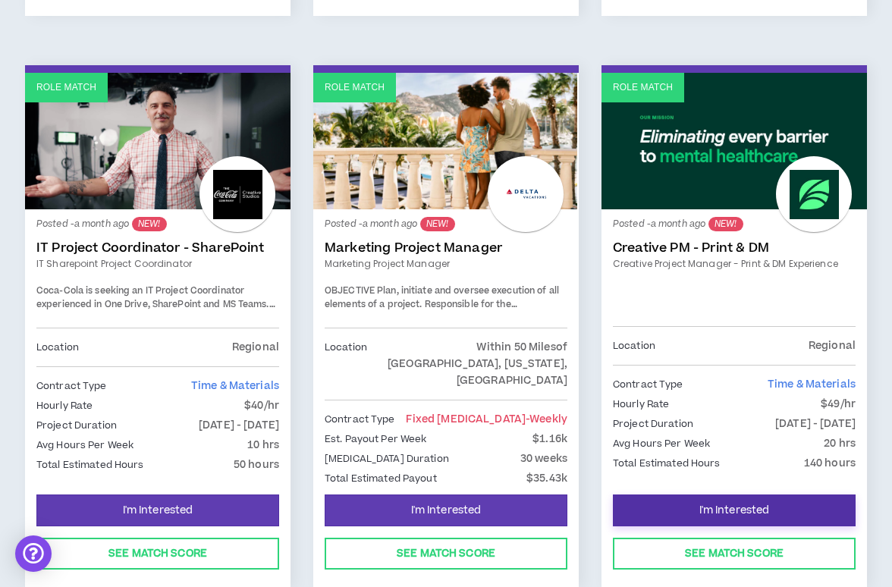
click at [684, 495] on button "I'm Interested" at bounding box center [734, 511] width 243 height 32
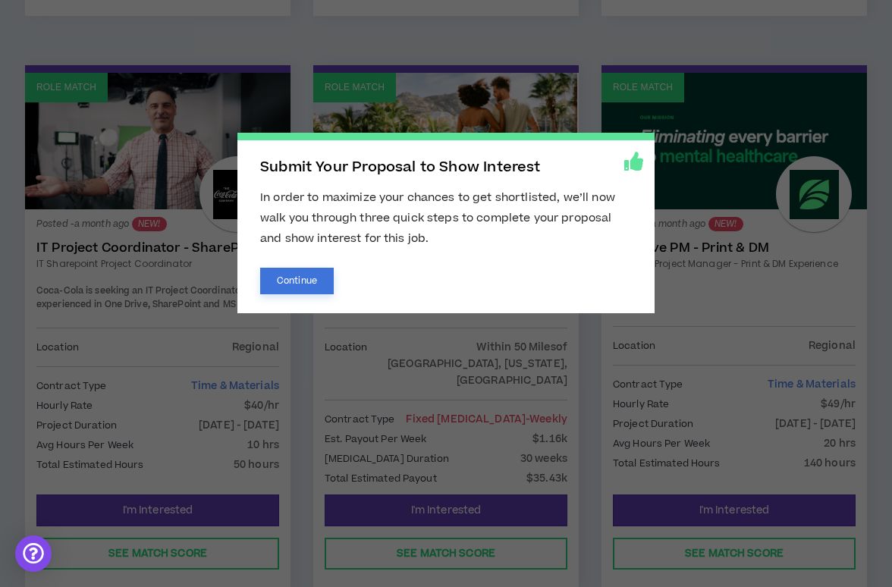
click at [294, 282] on button "Continue" at bounding box center [297, 281] width 74 height 27
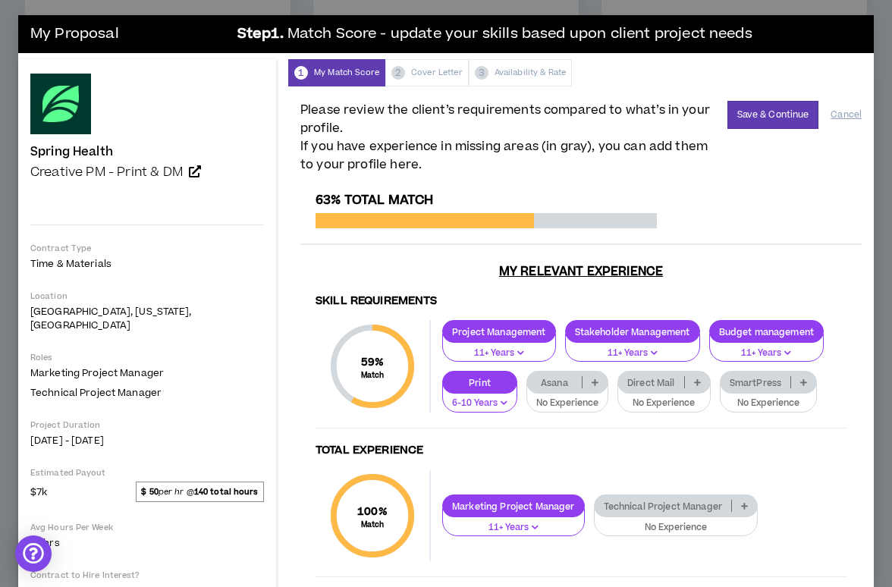
click at [617, 371] on div "Direct Mail" at bounding box center [663, 382] width 93 height 23
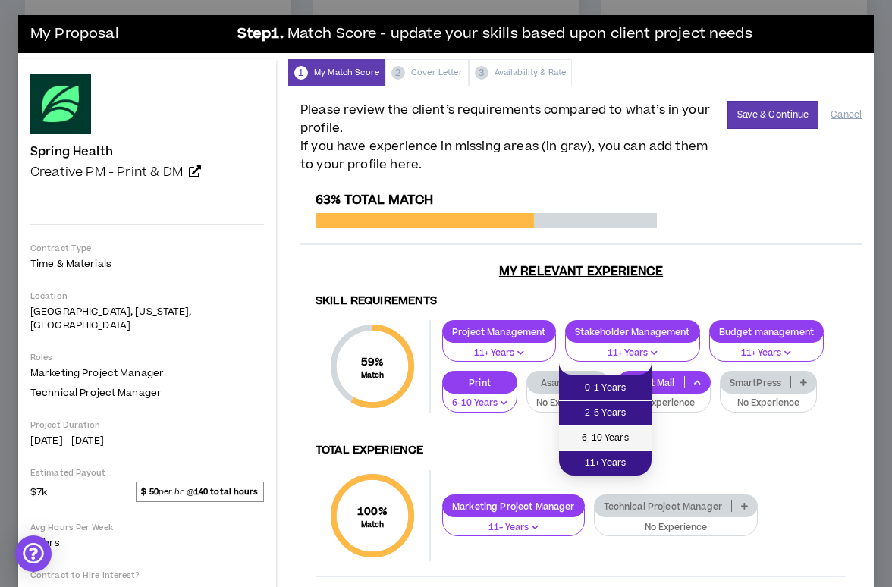
click at [606, 434] on span "6-10 Years" at bounding box center [605, 438] width 74 height 17
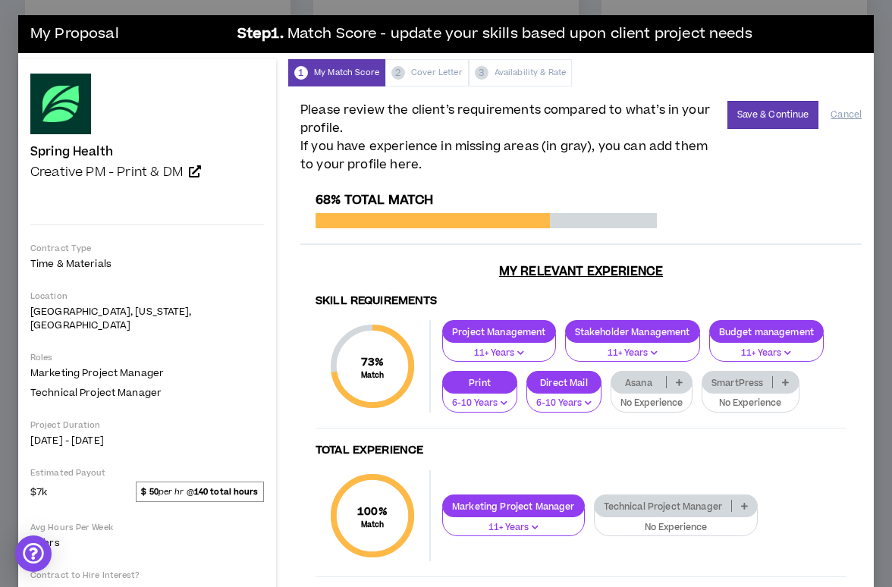
click at [611, 377] on p "Asana" at bounding box center [638, 382] width 55 height 11
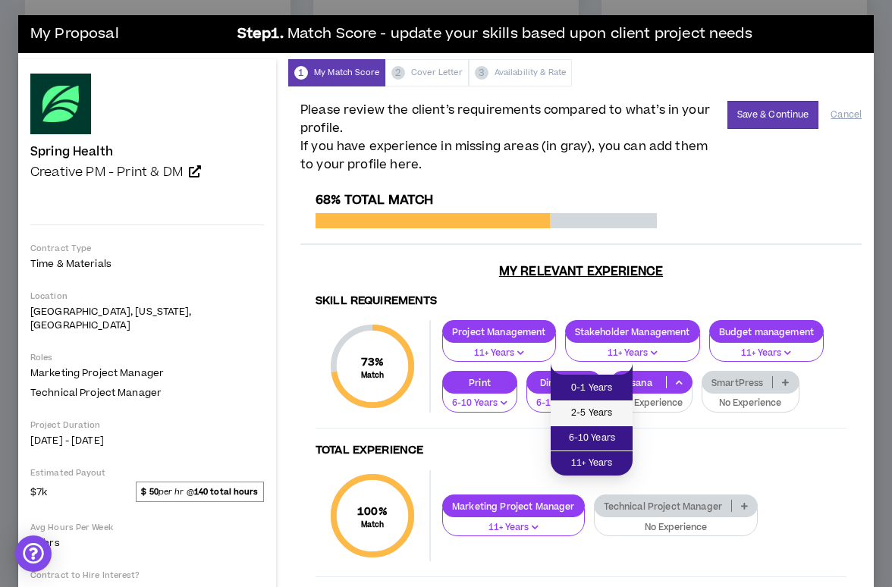
click at [583, 414] on span "2-5 Years" at bounding box center [592, 413] width 64 height 17
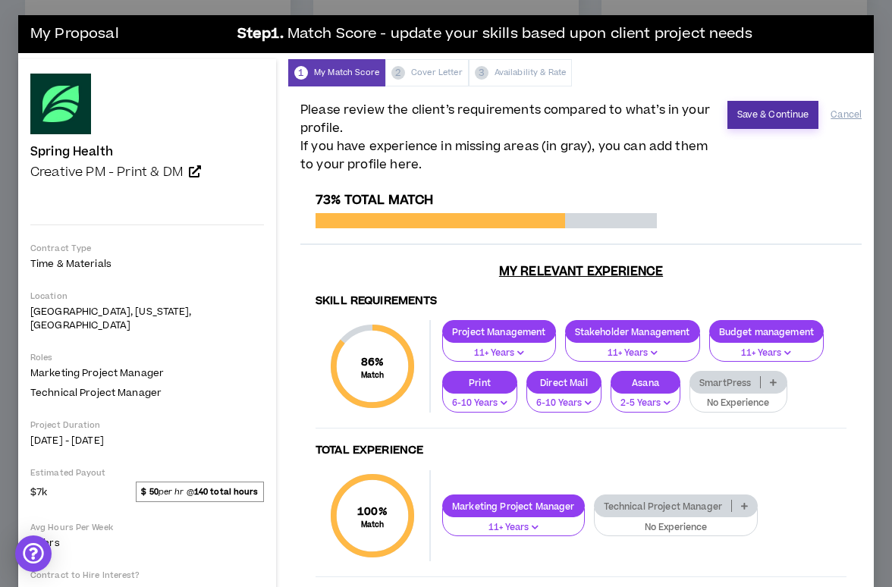
click at [774, 110] on button "Save & Continue" at bounding box center [773, 115] width 92 height 28
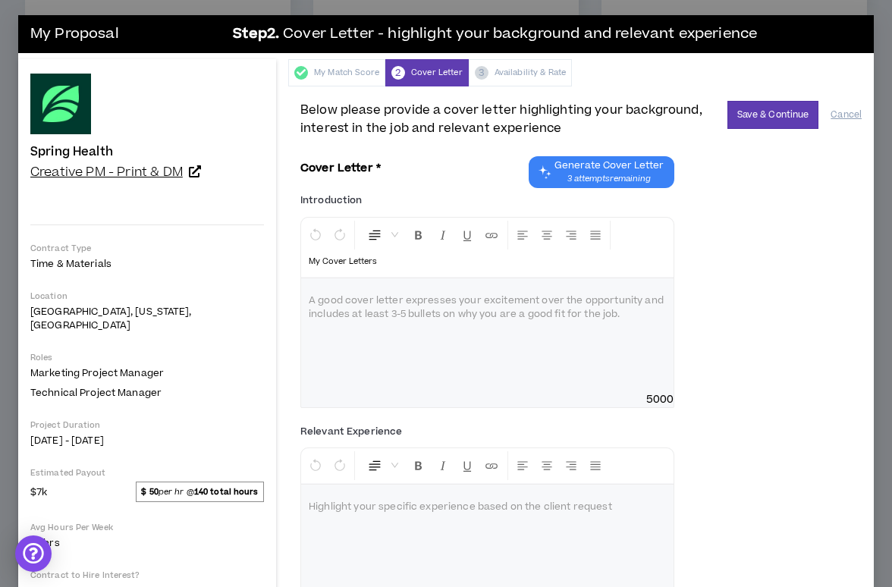
click at [199, 171] on icon at bounding box center [195, 171] width 12 height 12
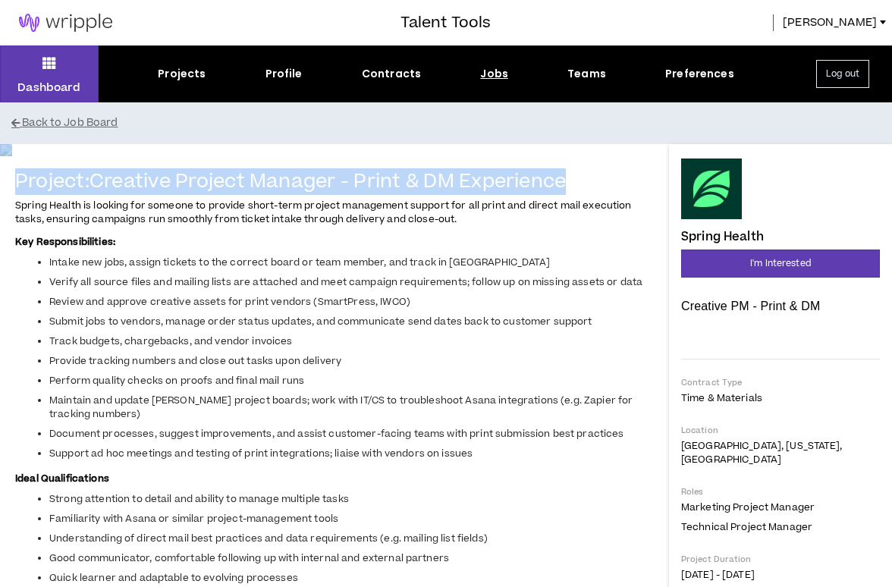
drag, startPoint x: 589, startPoint y: 545, endPoint x: 12, endPoint y: 535, distance: 577.3
click at [605, 193] on h4 "Project: Creative Project Manager - Print & DM Experience" at bounding box center [334, 182] width 639 height 22
drag, startPoint x: 598, startPoint y: 542, endPoint x: 26, endPoint y: 540, distance: 571.9
click at [26, 193] on h4 "Project: Creative Project Manager - Print & DM Experience" at bounding box center [334, 182] width 639 height 22
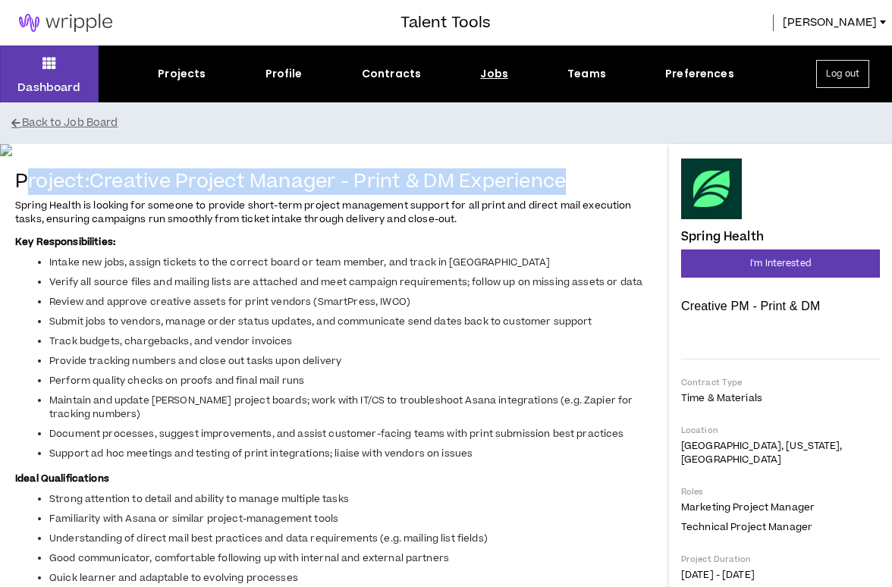
copy h4 "roject: Creative Project Manager - Print & DM Experience"
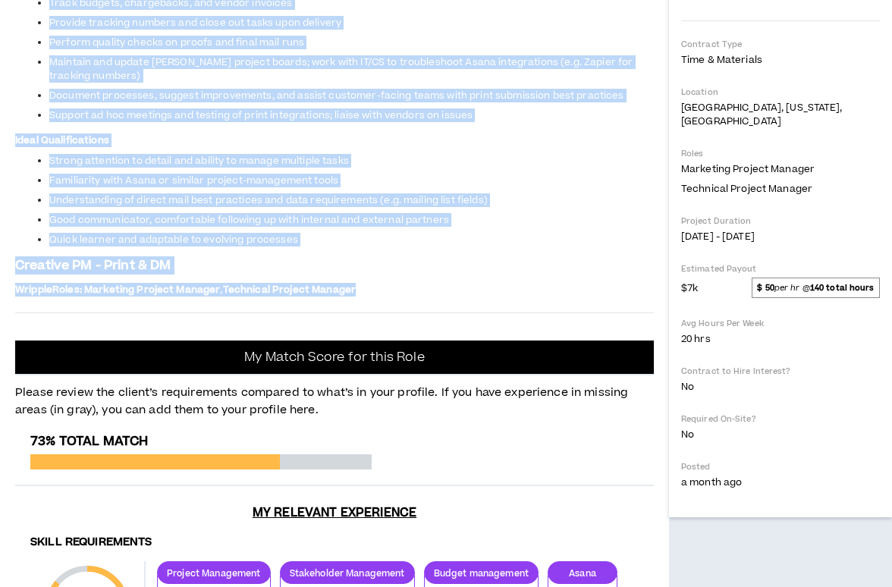
scroll to position [98, 0]
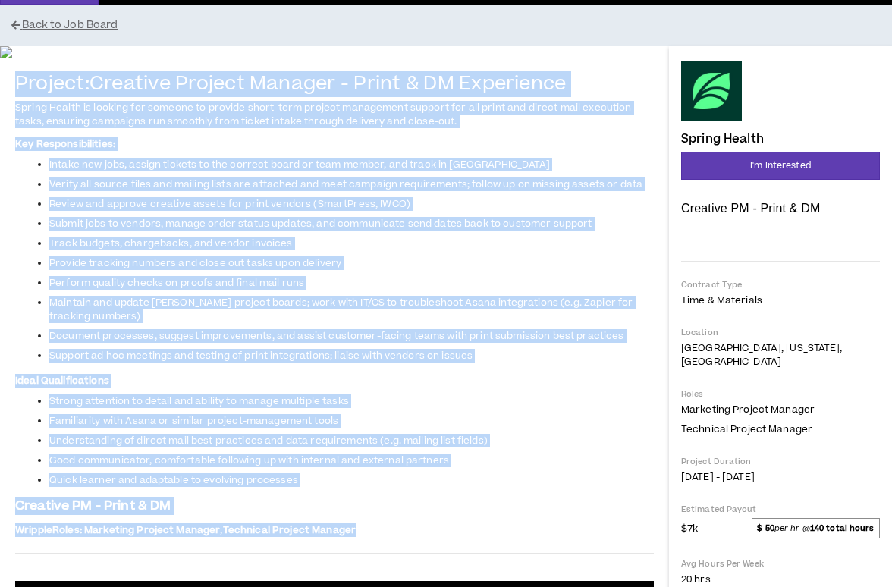
drag, startPoint x: 397, startPoint y: 304, endPoint x: 18, endPoint y: 450, distance: 405.6
click at [18, 450] on div "Project: Creative Project Manager - Print & DM Experience Spring Health is look…" at bounding box center [334, 307] width 639 height 467
copy div "Project: Creative Project Manager - Print & DM Experience Spring Health is look…"
click at [542, 96] on h4 "Project: Creative Project Manager - Print & DM Experience" at bounding box center [334, 85] width 639 height 22
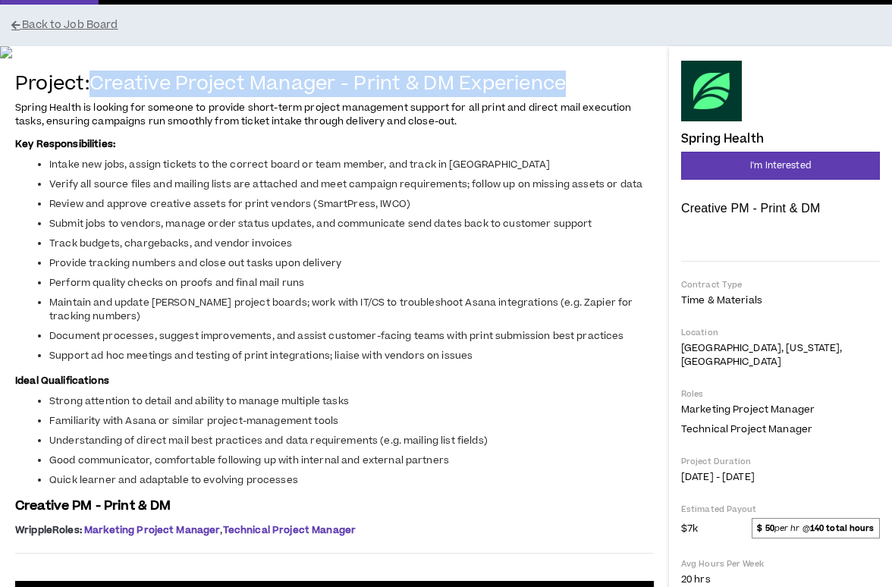
drag, startPoint x: 576, startPoint y: 441, endPoint x: 90, endPoint y: 439, distance: 486.2
click at [90, 96] on h4 "Project: Creative Project Manager - Print & DM Experience" at bounding box center [334, 85] width 639 height 22
copy h4 "Creative Project Manager - Print & DM Experience"
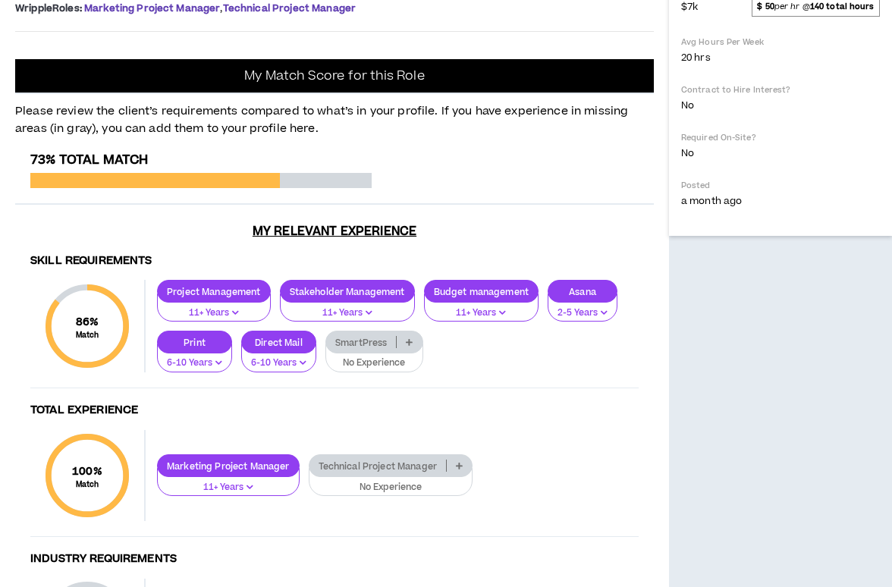
scroll to position [309, 0]
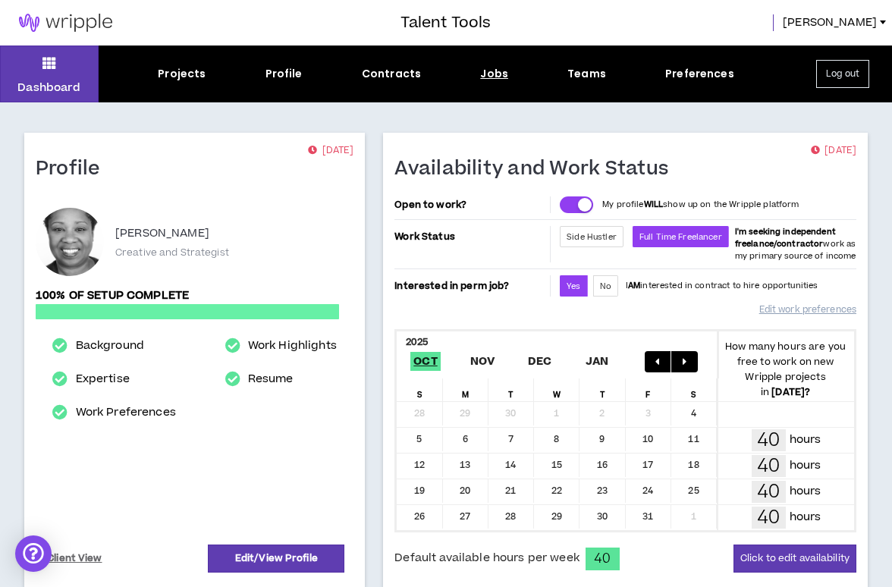
click at [491, 75] on div "Jobs" at bounding box center [494, 74] width 28 height 16
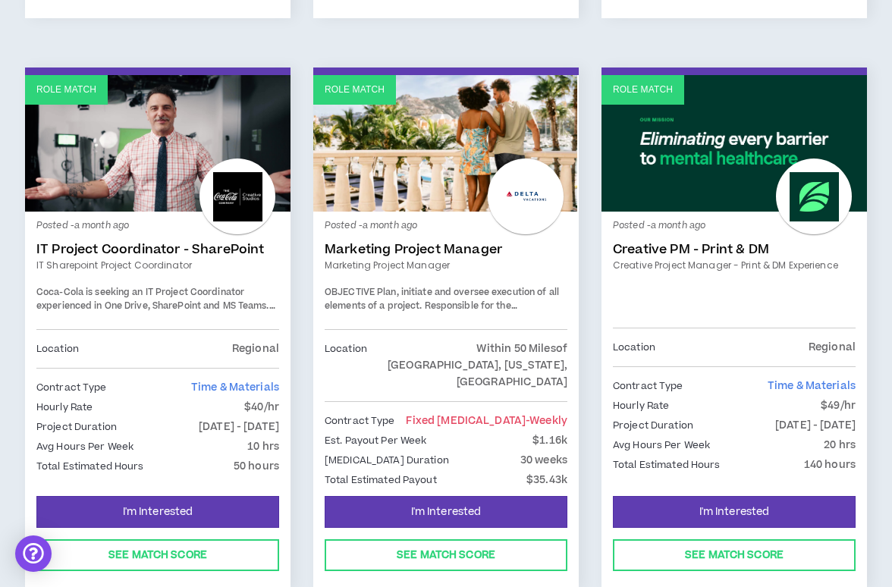
scroll to position [795, 0]
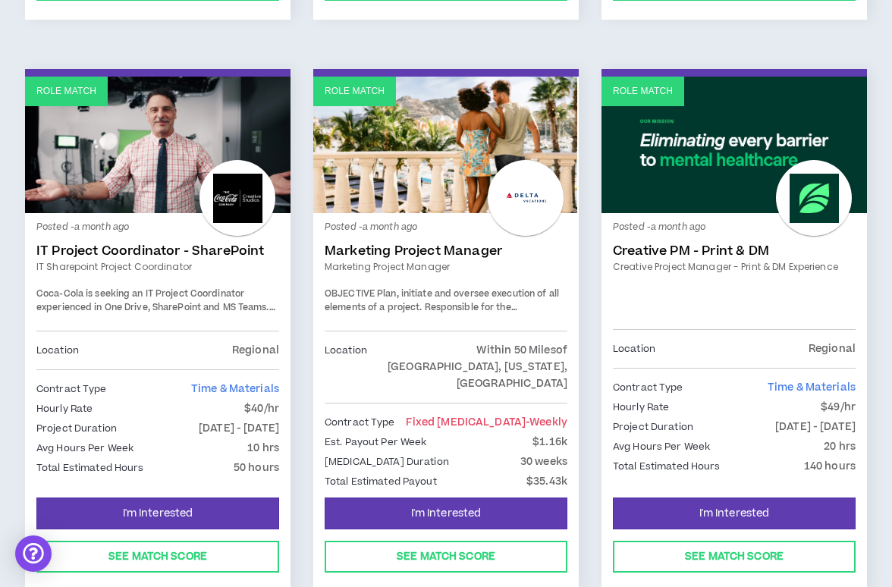
click at [700, 126] on link "Role Match" at bounding box center [734, 145] width 265 height 137
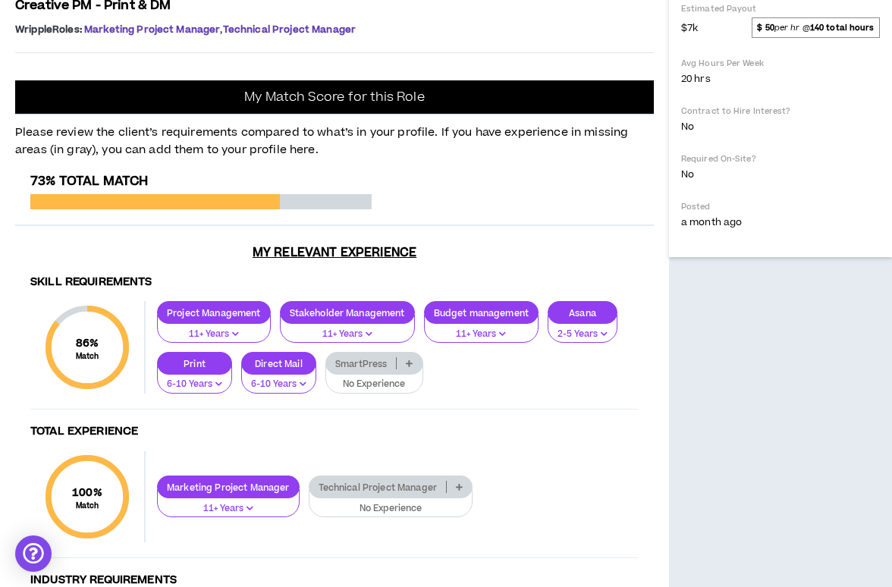
scroll to position [600, 0]
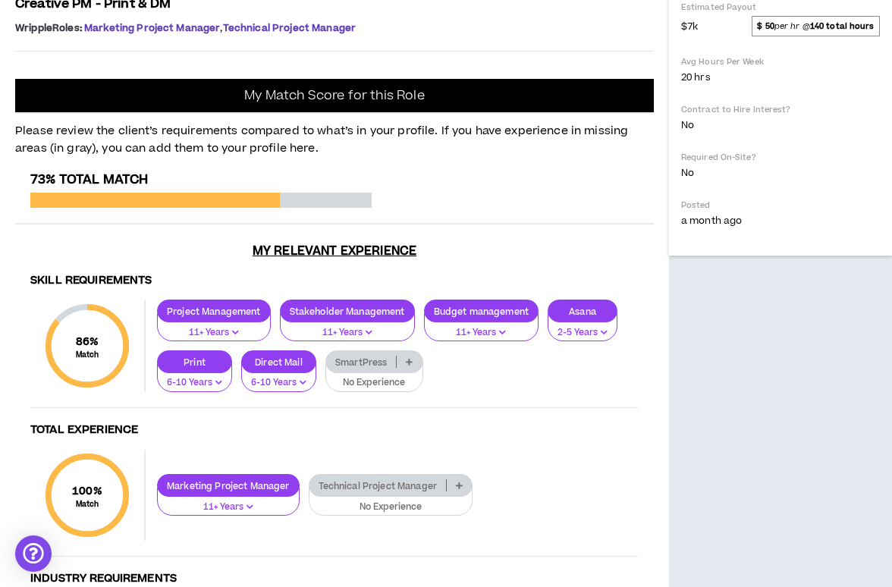
click at [197, 13] on p "Creative PM - Print & DM" at bounding box center [334, 4] width 639 height 18
drag, startPoint x: 190, startPoint y: 373, endPoint x: 14, endPoint y: 372, distance: 176.0
click at [14, 372] on div "Project: Creative Project Manager - Print & DM Experience Spring Health is look…" at bounding box center [334, 162] width 669 height 1236
drag, startPoint x: 182, startPoint y: 372, endPoint x: 16, endPoint y: 376, distance: 166.2
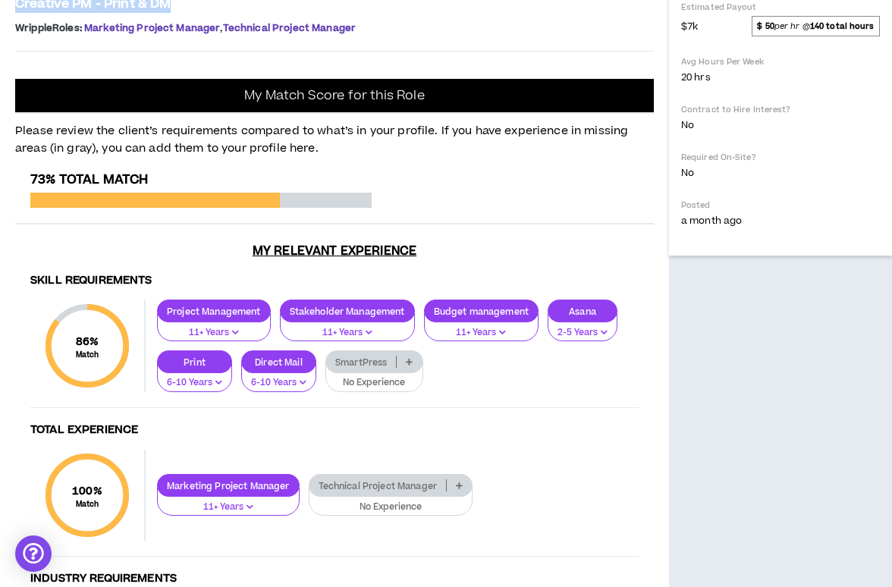
click at [16, 13] on p "Creative PM - Print & DM" at bounding box center [334, 4] width 639 height 18
copy span "Creative PM - Print & DM"
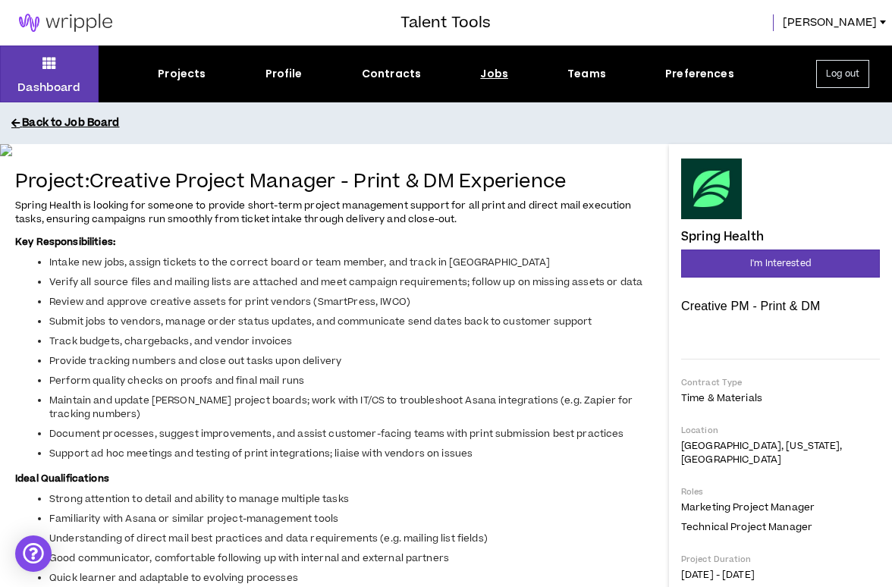
scroll to position [10, 0]
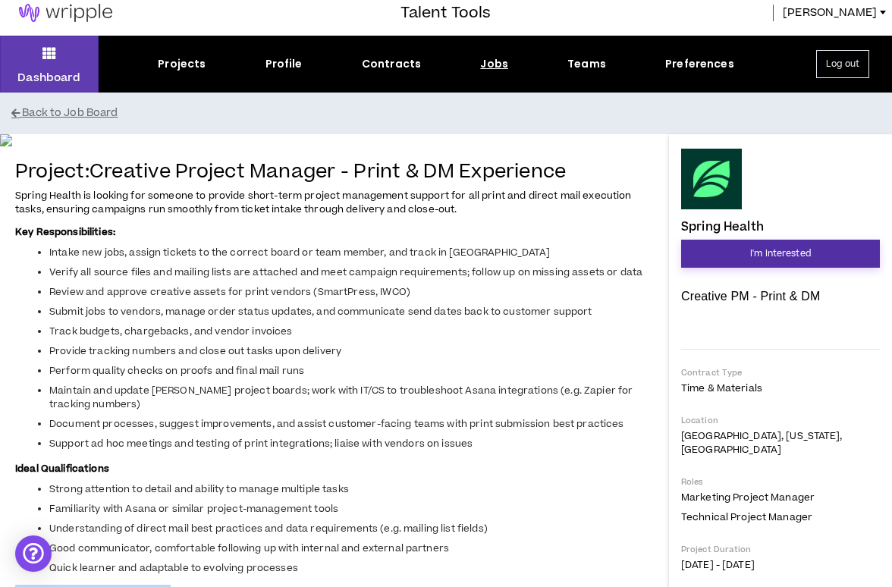
click at [758, 254] on span "I'm Interested" at bounding box center [780, 254] width 61 height 14
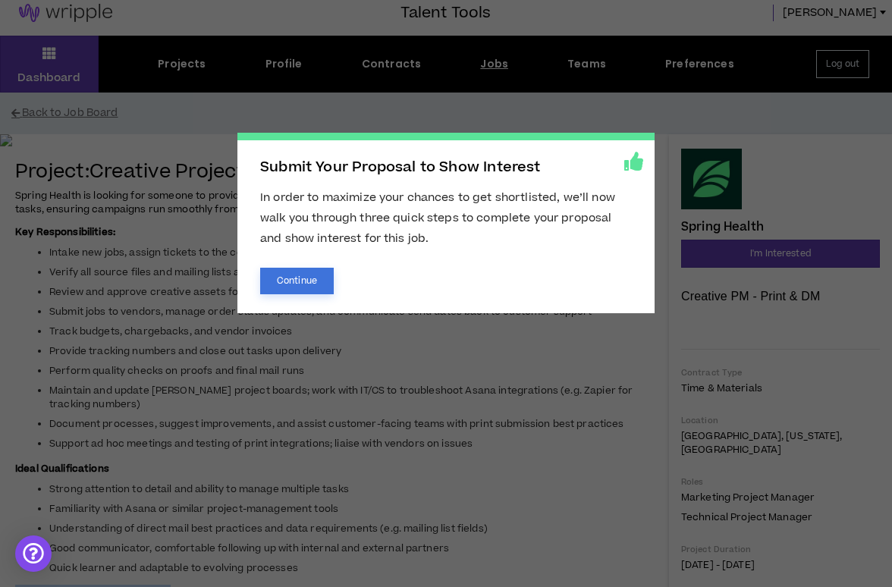
click at [306, 276] on button "Continue" at bounding box center [297, 281] width 74 height 27
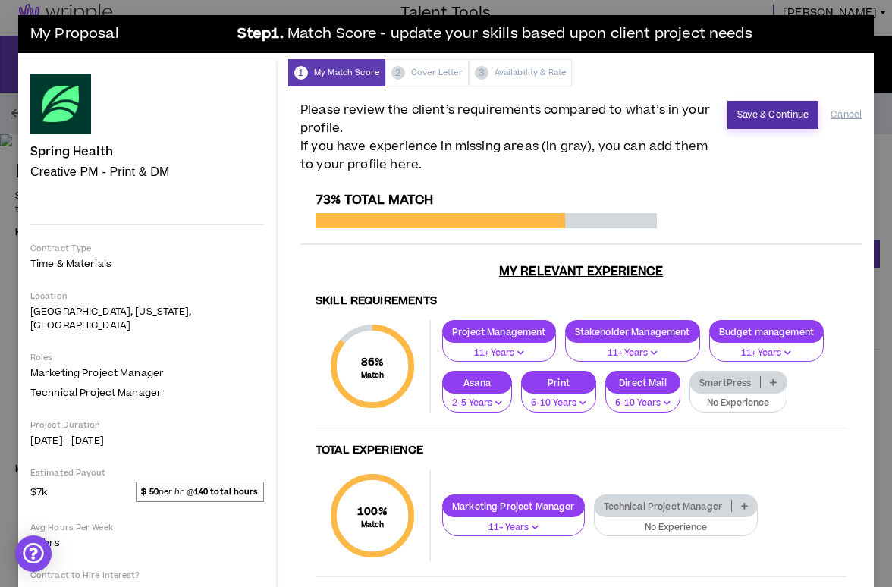
click at [788, 118] on button "Save & Continue" at bounding box center [773, 115] width 92 height 28
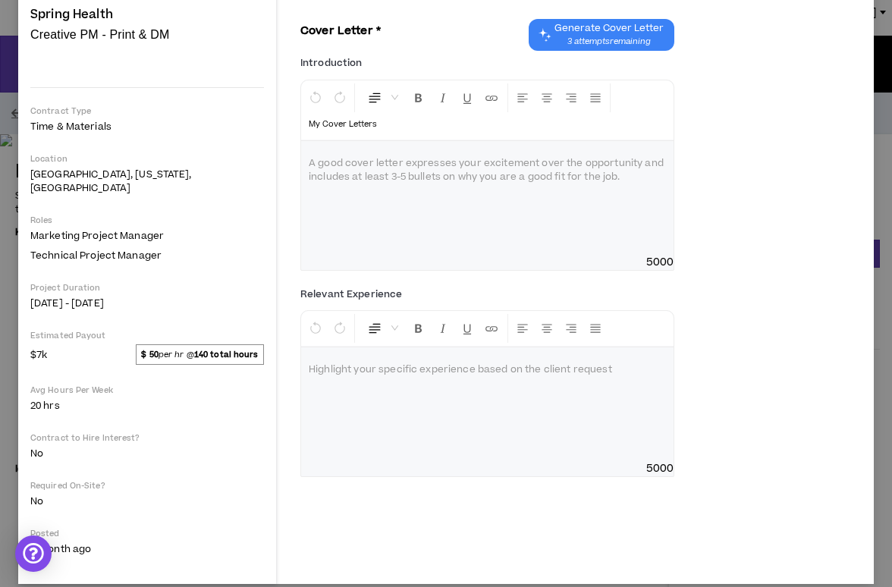
scroll to position [139, 0]
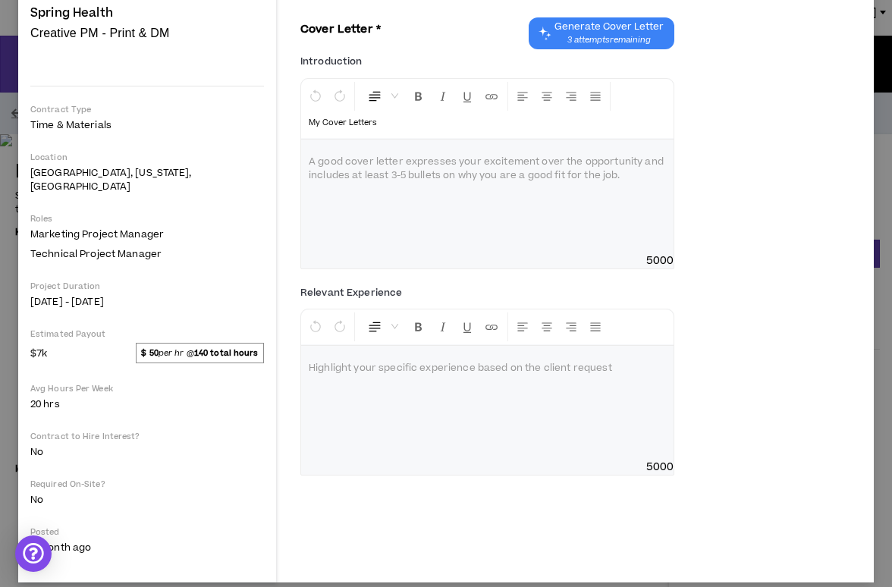
drag, startPoint x: 503, startPoint y: 152, endPoint x: 203, endPoint y: 130, distance: 300.4
click at [203, 130] on div "Spring Health Creative PM - Print & DM Hide Details Contract Type Time & Materi…" at bounding box center [446, 251] width 856 height 662
click at [507, 155] on p at bounding box center [487, 162] width 357 height 15
drag, startPoint x: 502, startPoint y: 145, endPoint x: 304, endPoint y: 150, distance: 198.0
click at [304, 150] on div at bounding box center [487, 197] width 372 height 114
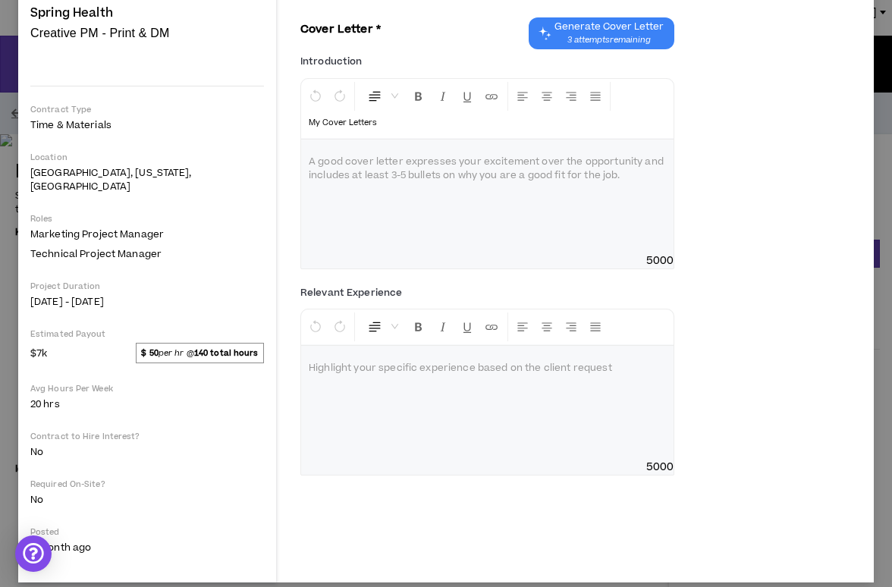
click at [341, 52] on div "Introduction * Normal My Cover Letters A good cover letter expresses your excit…" at bounding box center [580, 164] width 561 height 231
drag, startPoint x: 542, startPoint y: 345, endPoint x: 182, endPoint y: 359, distance: 359.8
click at [183, 359] on div "Spring Health Creative PM - Print & DM Hide Details Contract Type Time & Materi…" at bounding box center [446, 251] width 856 height 662
